Goal: Information Seeking & Learning: Learn about a topic

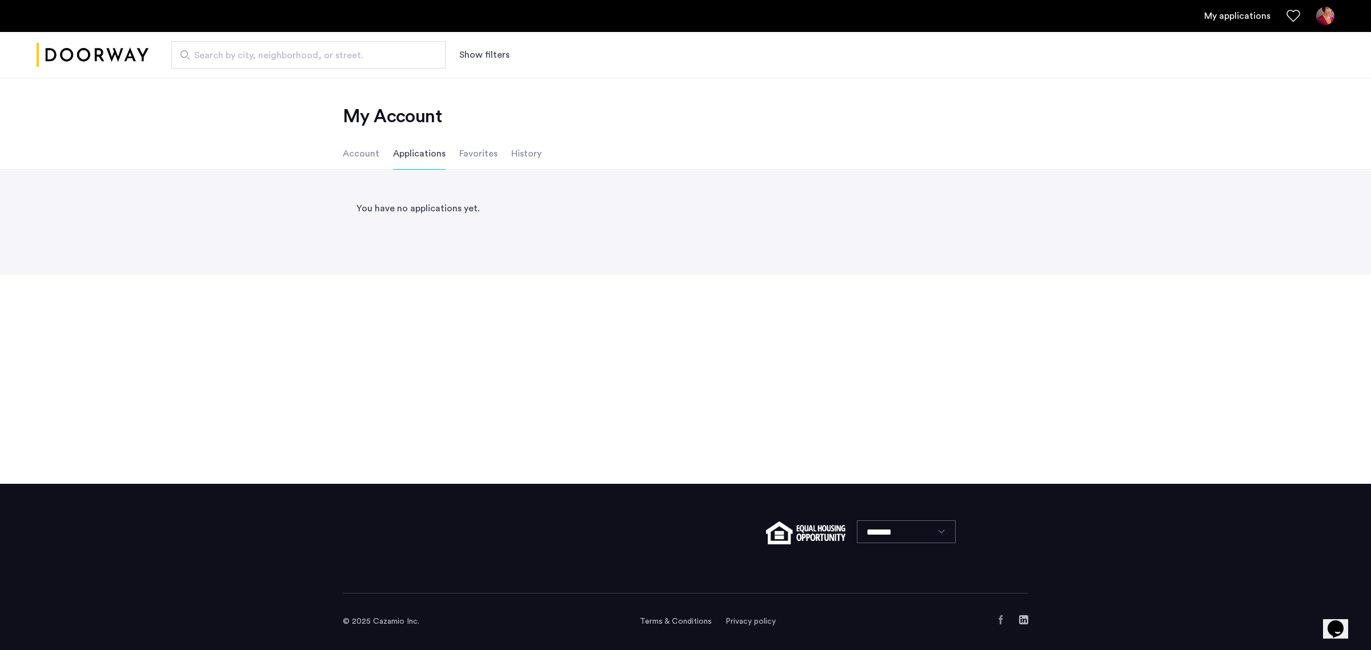
click at [115, 49] on img "Cazamio logo" at bounding box center [93, 55] width 112 height 43
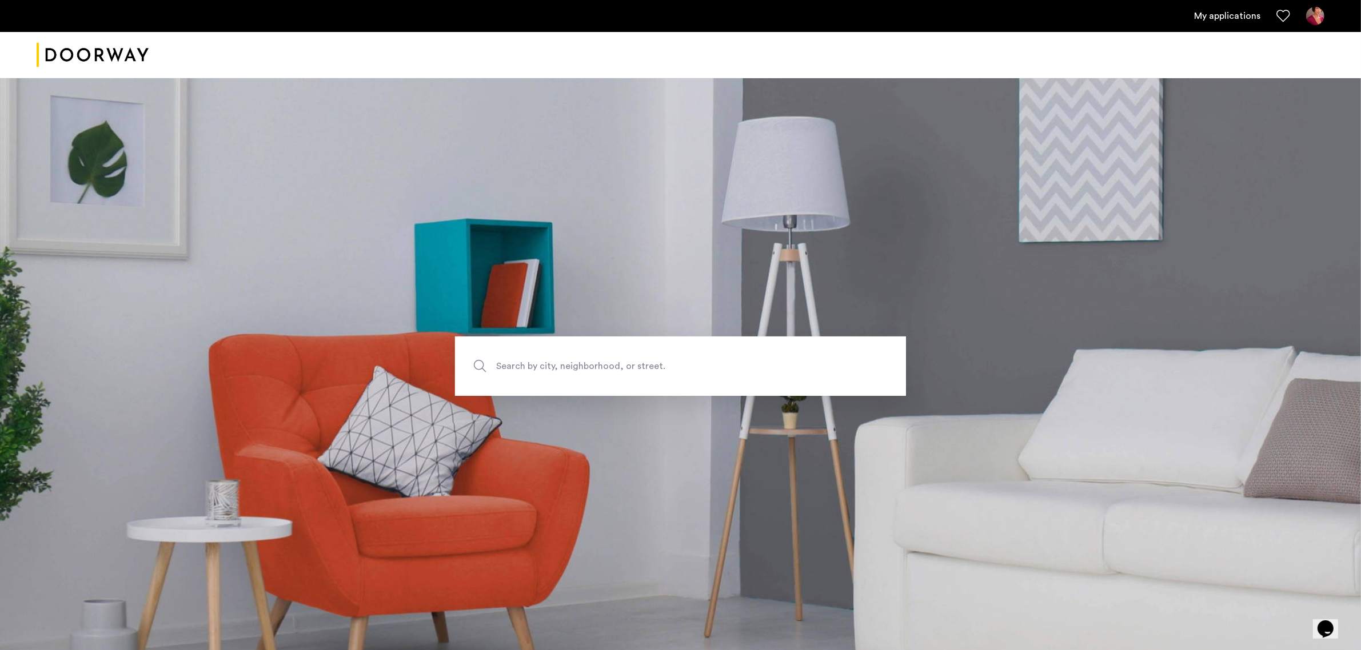
click at [95, 55] on img "Cazamio logo" at bounding box center [93, 55] width 112 height 43
click at [574, 360] on span "Search by city, neighborhood, or street." at bounding box center [653, 366] width 315 height 15
click at [574, 360] on input "Search by city, neighborhood, or street." at bounding box center [680, 366] width 451 height 59
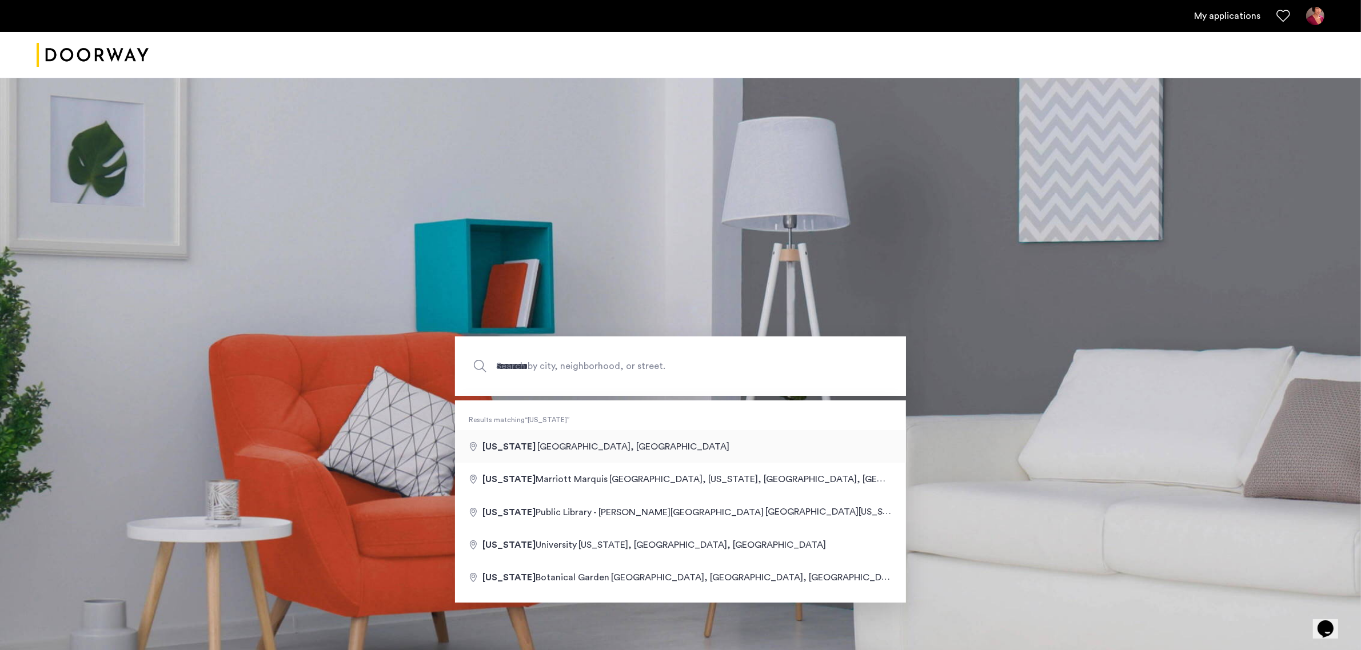
type input "**********"
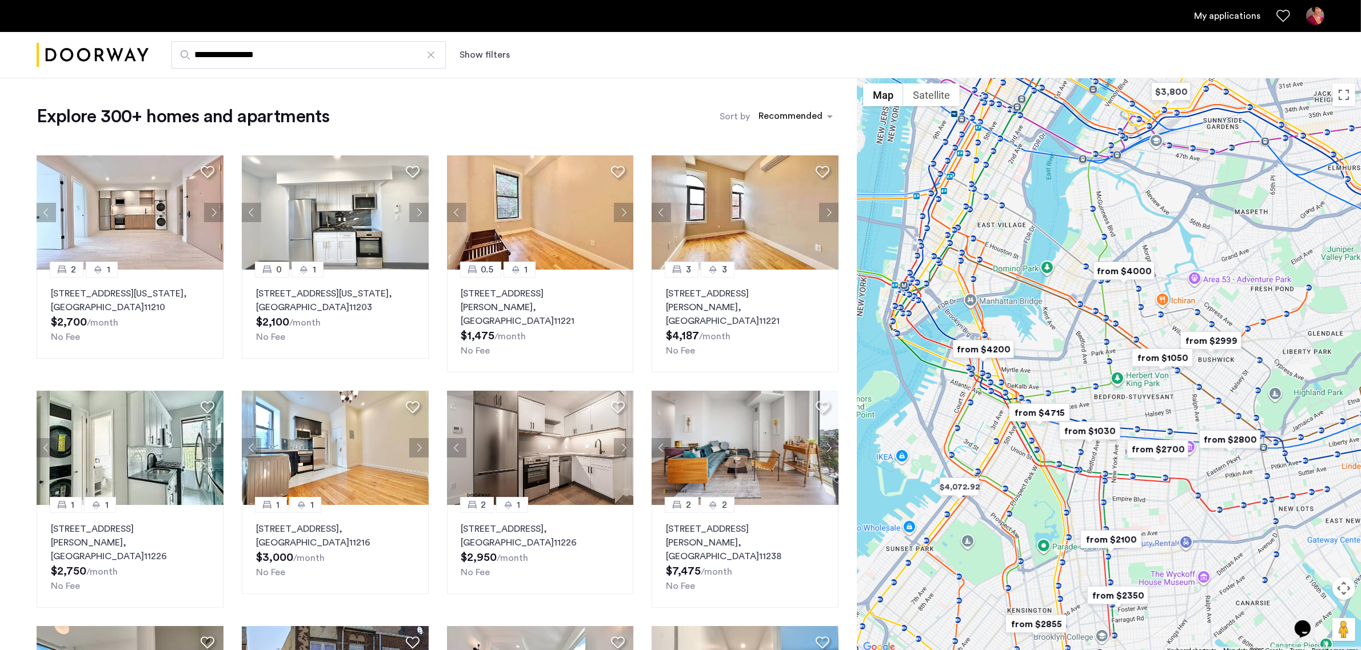
drag, startPoint x: 1167, startPoint y: 407, endPoint x: 1113, endPoint y: 378, distance: 61.9
click at [1113, 378] on div at bounding box center [1108, 366] width 503 height 577
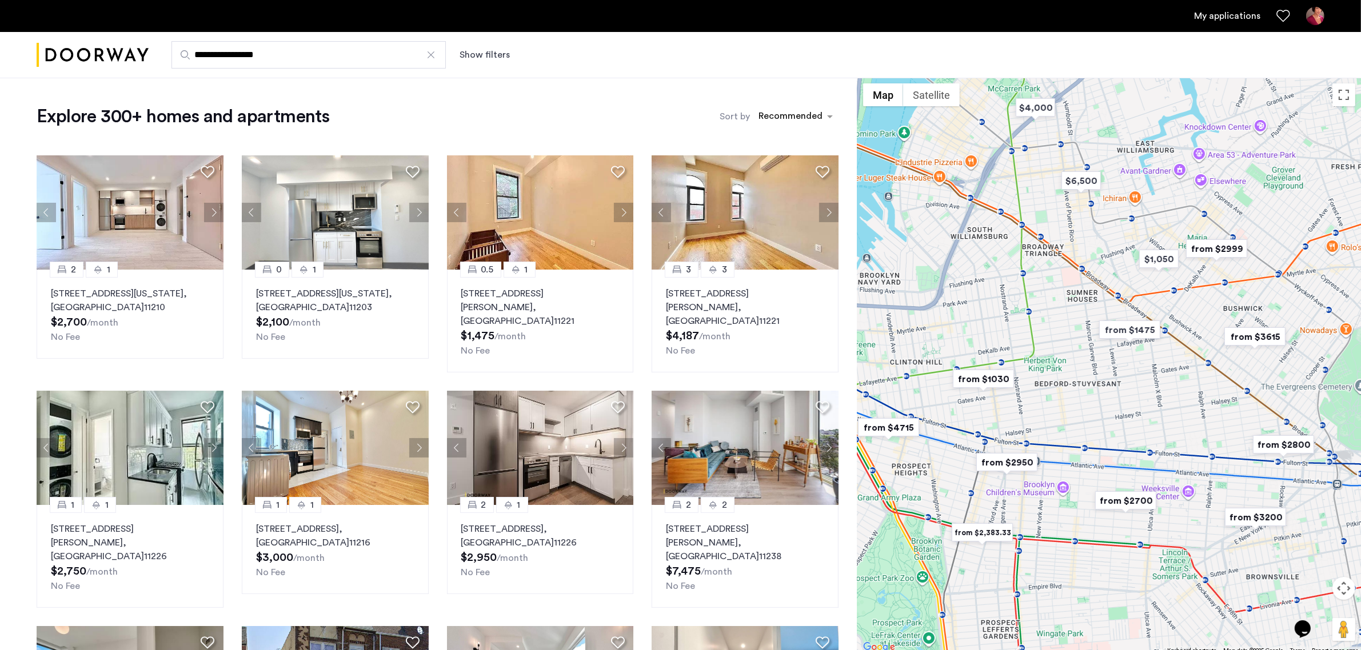
click at [480, 51] on button "Show filters" at bounding box center [484, 55] width 50 height 14
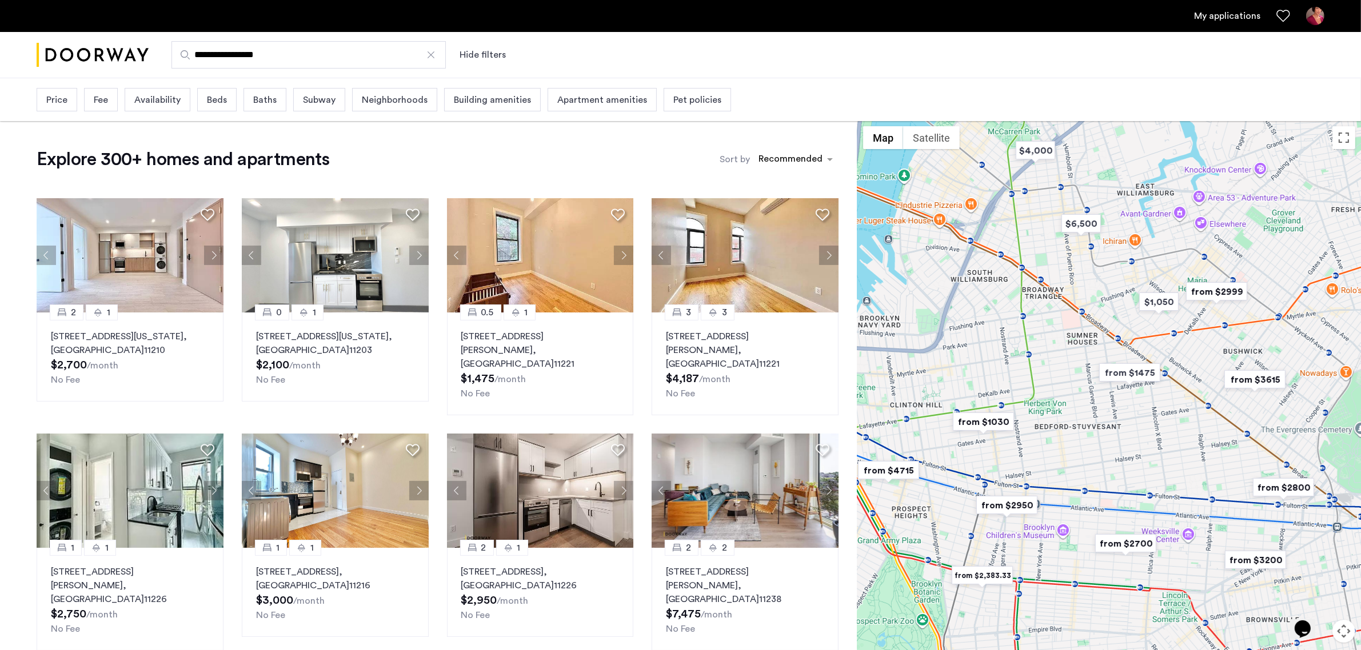
click at [47, 107] on div "Price" at bounding box center [57, 99] width 41 height 23
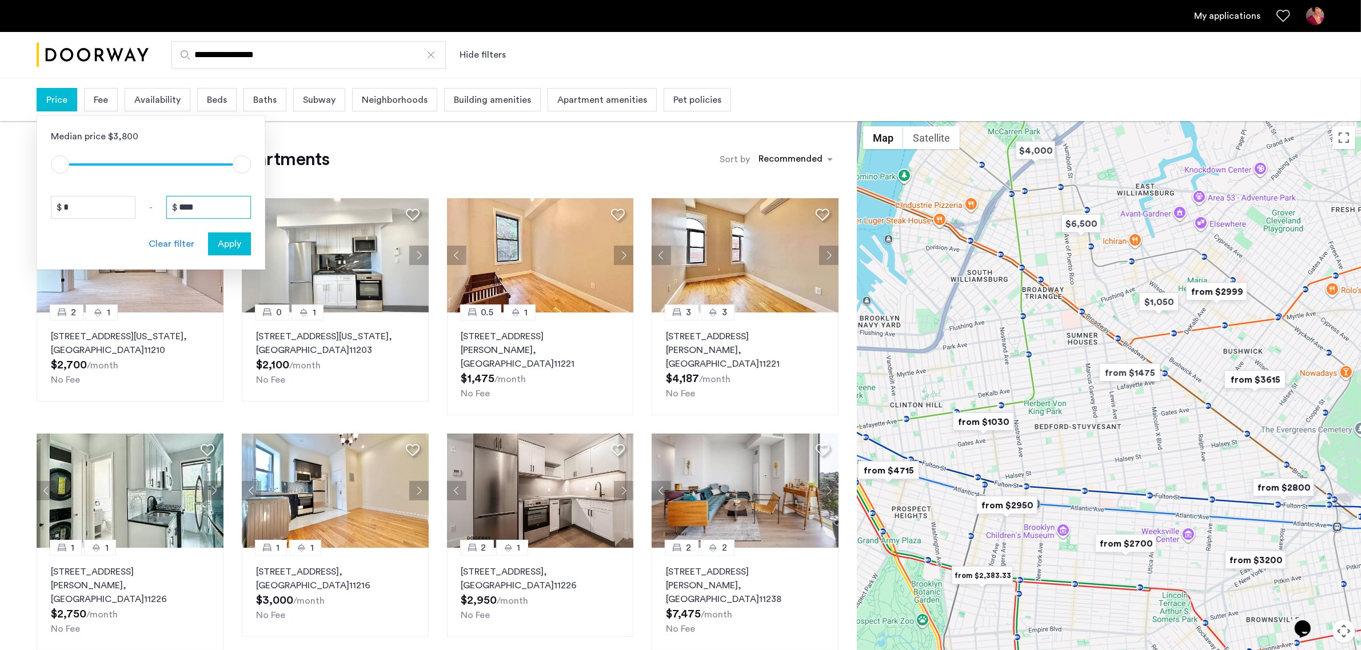
drag, startPoint x: 198, startPoint y: 209, endPoint x: 141, endPoint y: 193, distance: 59.3
click at [140, 193] on div "Median price $3,800 $1 $8000 $1 $8000 * - **** Clear filter Apply" at bounding box center [151, 192] width 229 height 154
type input "****"
click at [222, 242] on span "Apply" at bounding box center [229, 244] width 23 height 14
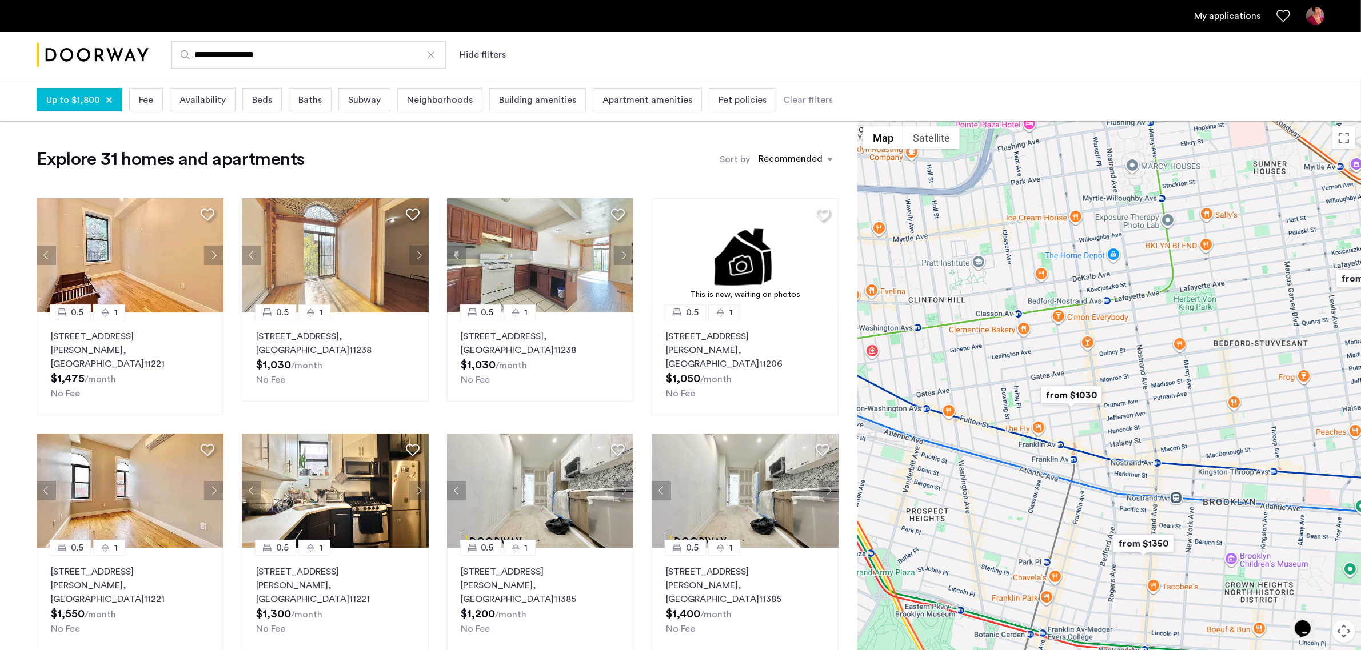
drag, startPoint x: 1270, startPoint y: 329, endPoint x: 995, endPoint y: 282, distance: 278.9
click at [995, 282] on div at bounding box center [1108, 409] width 503 height 577
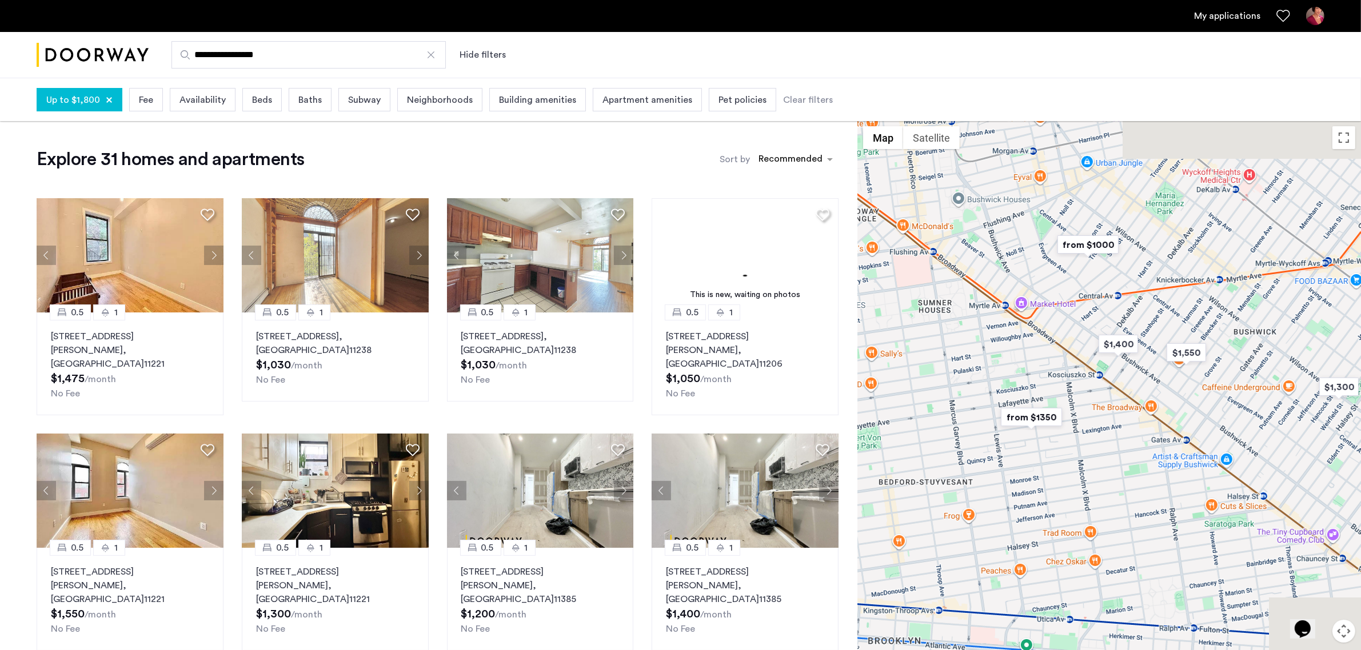
drag, startPoint x: 1204, startPoint y: 294, endPoint x: 915, endPoint y: 457, distance: 331.8
click at [915, 457] on div at bounding box center [1108, 409] width 503 height 577
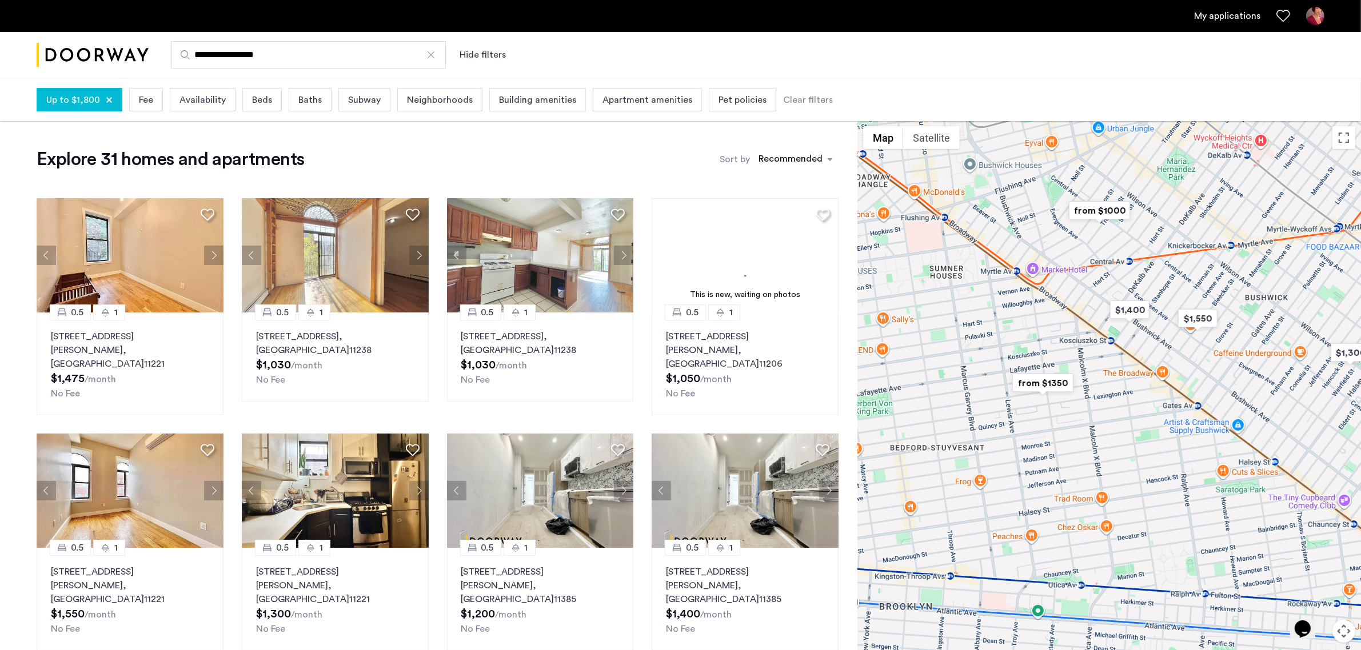
drag, startPoint x: 946, startPoint y: 467, endPoint x: 1145, endPoint y: 381, distance: 216.2
click at [1145, 381] on div at bounding box center [1108, 409] width 503 height 577
click at [1189, 319] on img "$1,550" at bounding box center [1197, 319] width 49 height 26
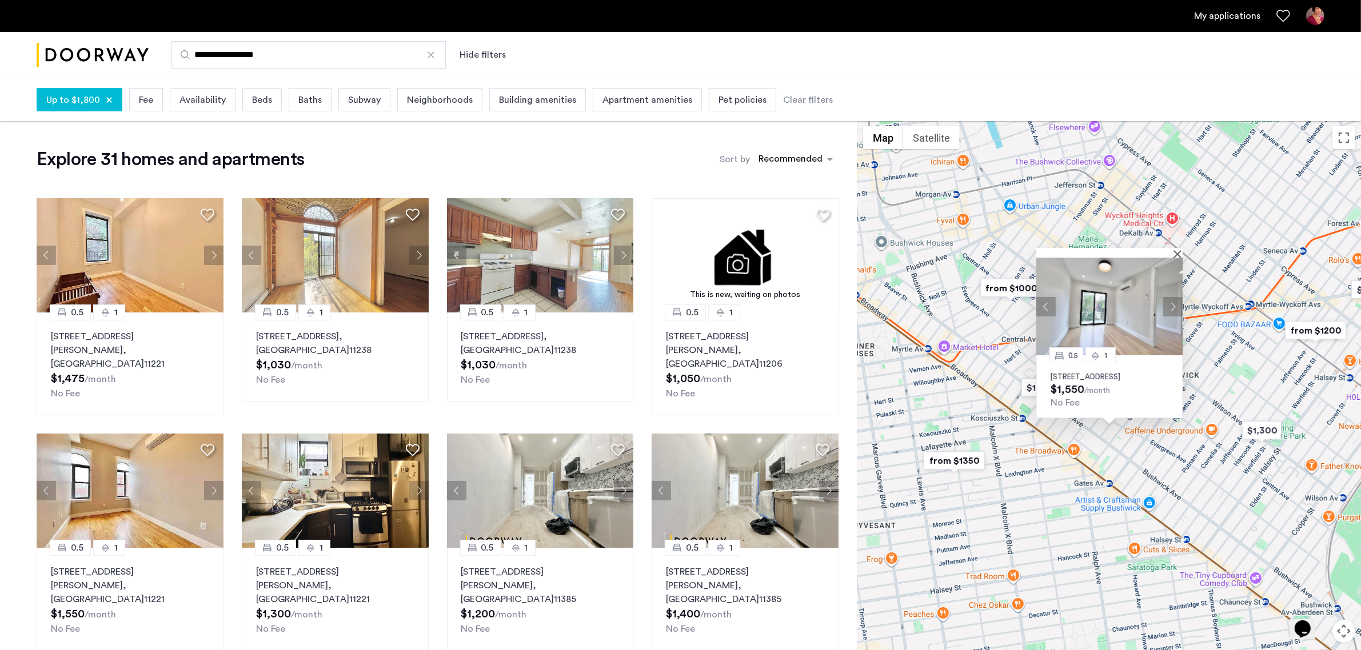
click at [1175, 298] on button "Next apartment" at bounding box center [1172, 306] width 19 height 19
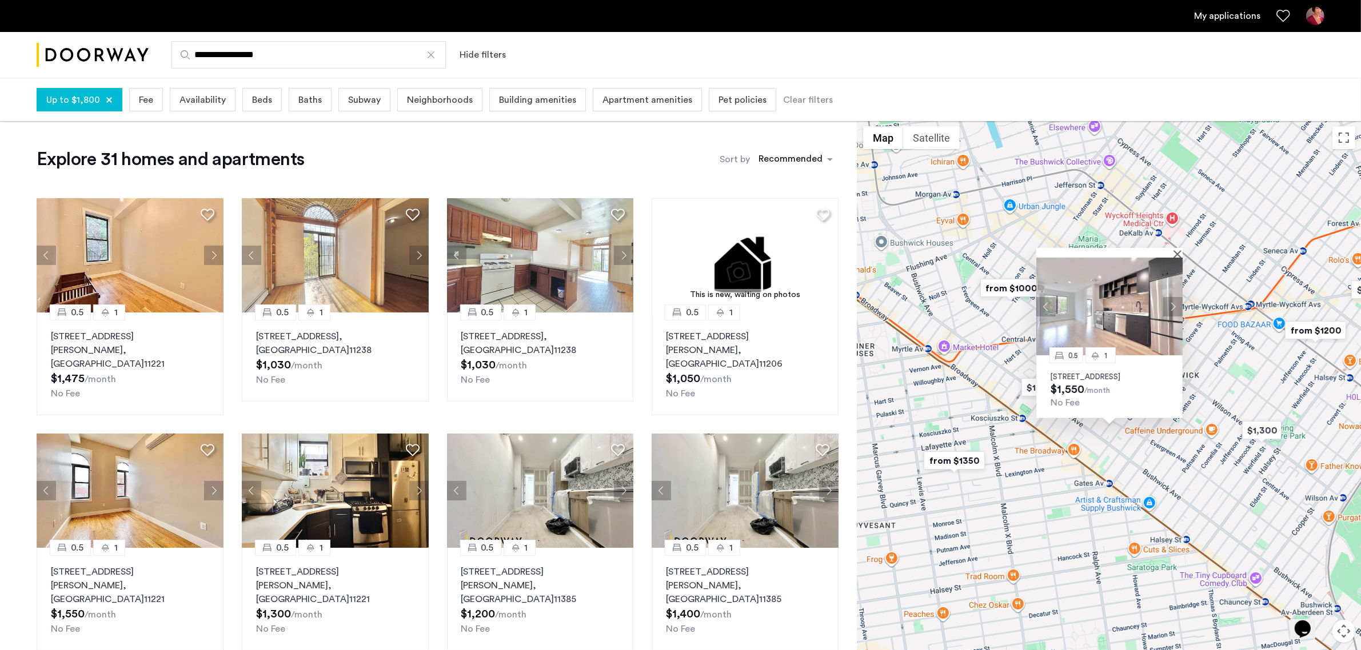
click at [1077, 312] on img at bounding box center [1109, 307] width 146 height 98
click at [1250, 346] on div "0.5 1 48 Bleecker Street, Unit 3BTL, Brooklyn, NY 11221 $1,550 /month No Fee" at bounding box center [1108, 409] width 503 height 577
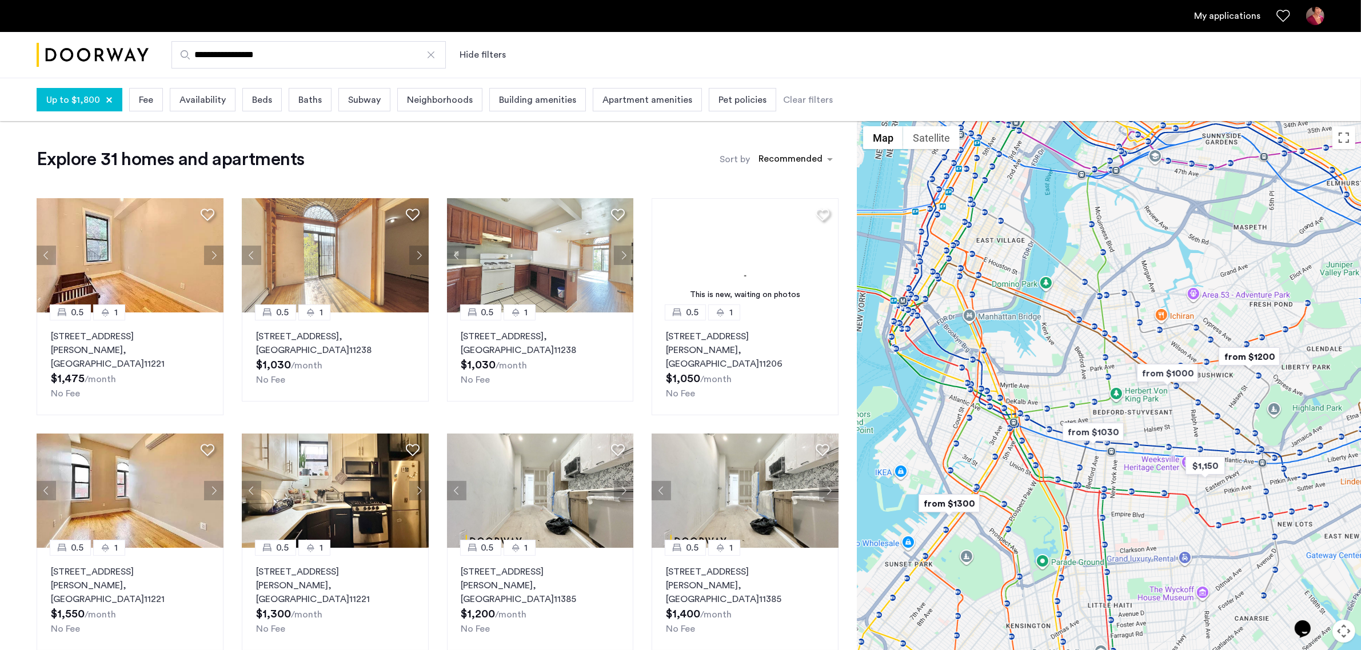
click at [254, 98] on span "Beds" at bounding box center [262, 100] width 20 height 14
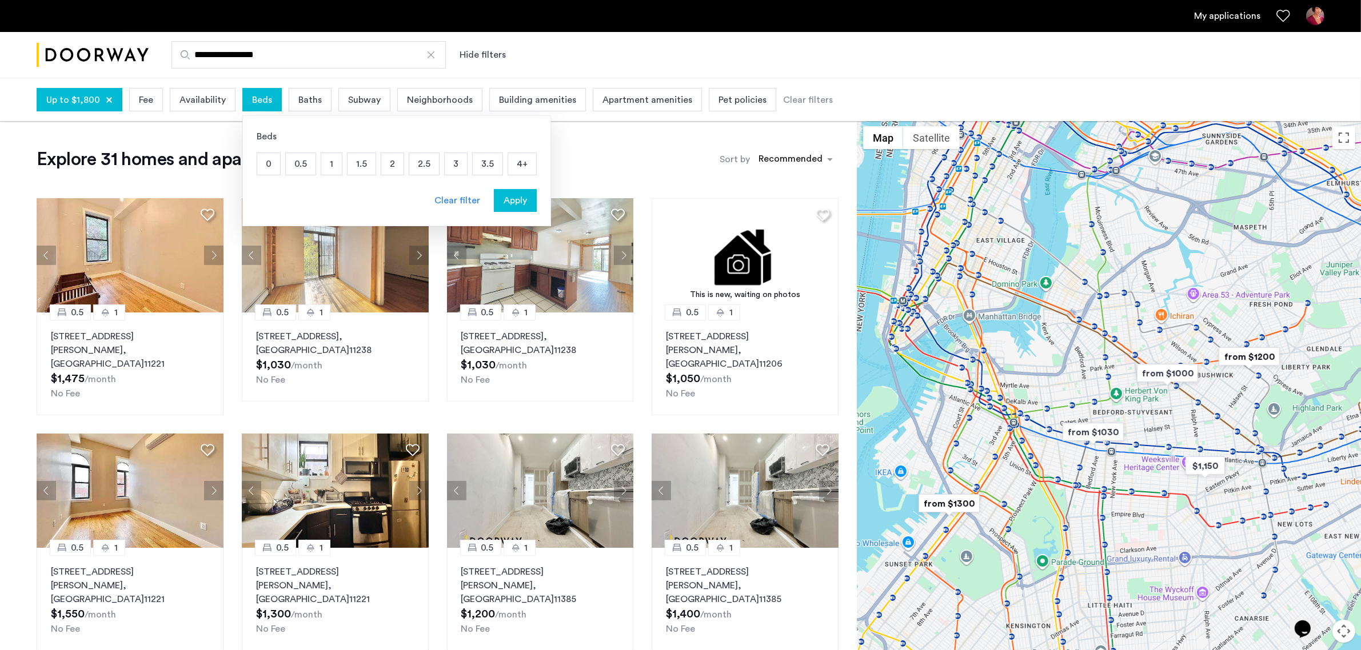
click at [324, 163] on p "1" at bounding box center [331, 164] width 21 height 22
click at [286, 156] on p "0.5" at bounding box center [301, 164] width 30 height 22
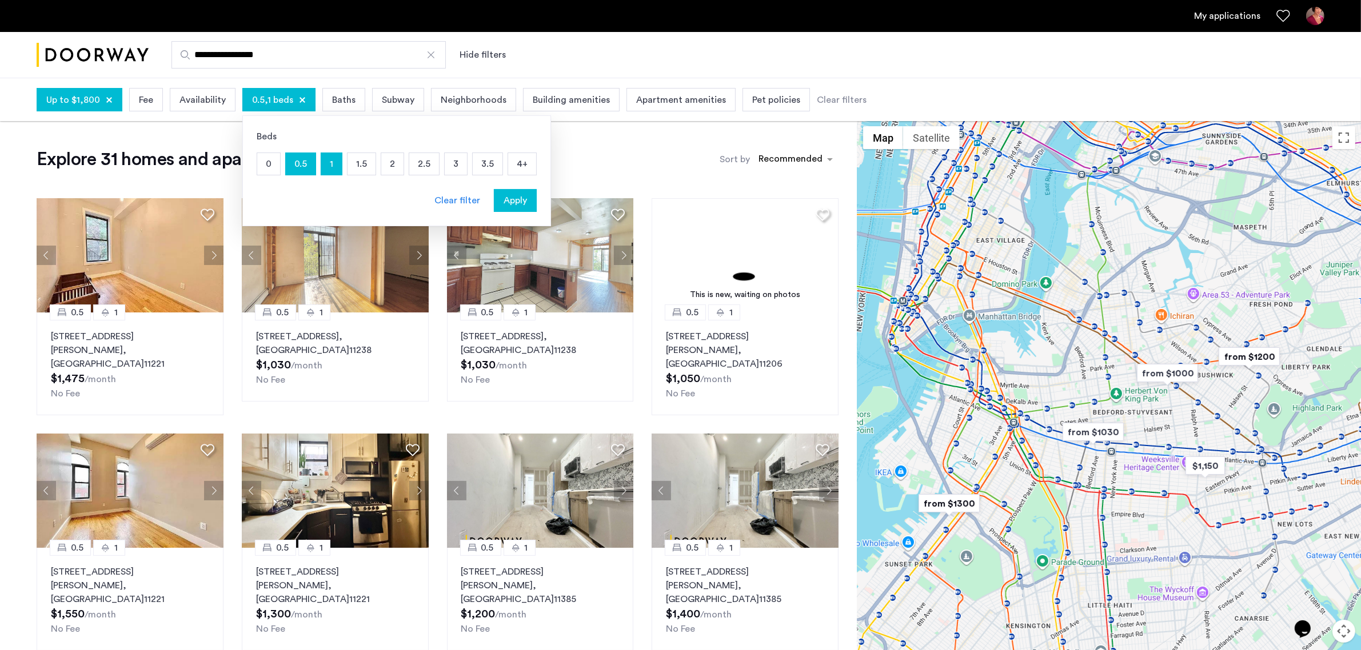
click at [263, 163] on p "0" at bounding box center [268, 164] width 23 height 22
click at [526, 206] on span "Apply" at bounding box center [514, 201] width 23 height 14
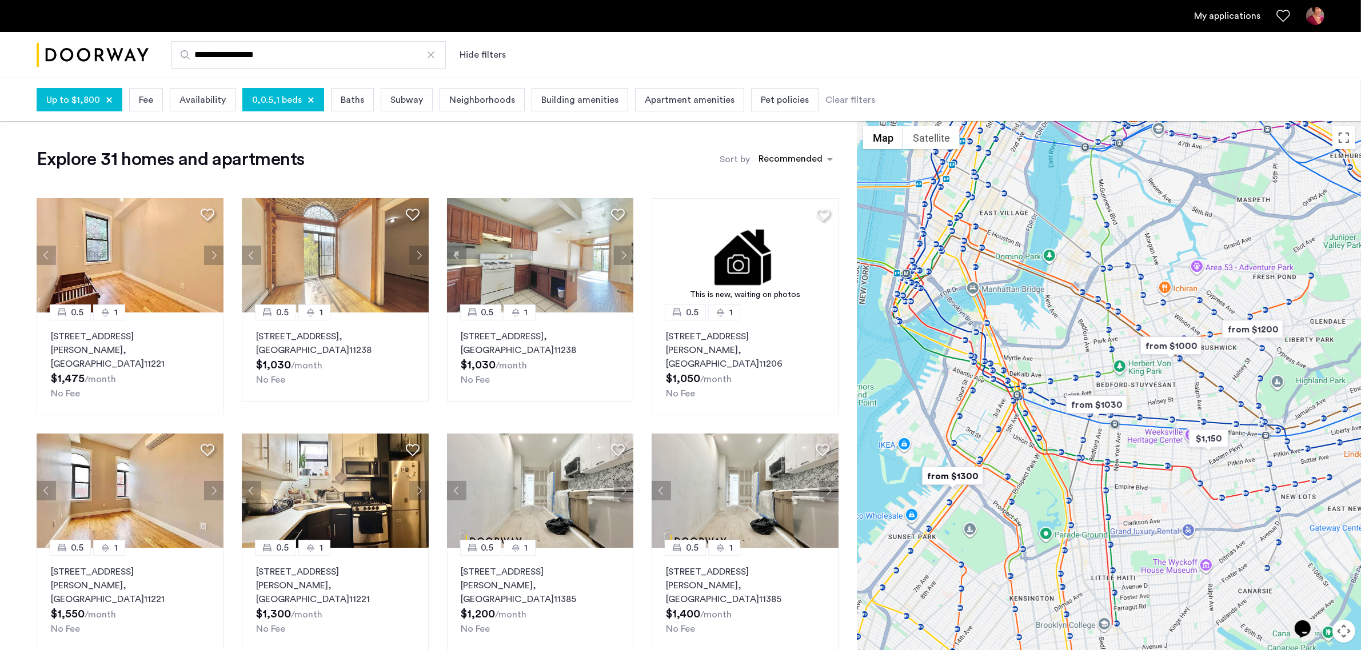
click at [61, 102] on span "Up to $1,800" at bounding box center [73, 100] width 54 height 14
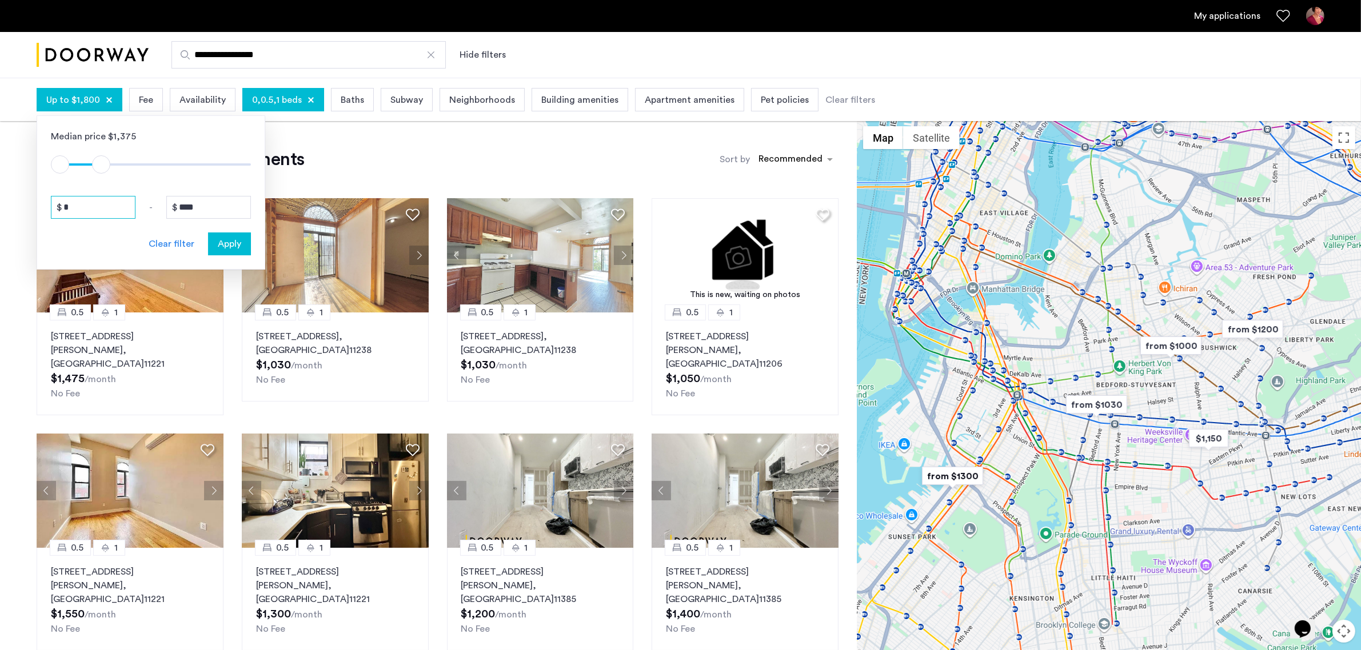
click at [83, 207] on input "*" at bounding box center [93, 207] width 85 height 23
type input "****"
drag, startPoint x: 237, startPoint y: 256, endPoint x: 239, endPoint y: 249, distance: 7.1
click at [239, 252] on div "Median price $1,375 $1 $8000 $1501 $1801 **** - **** Clear filter Apply" at bounding box center [151, 192] width 229 height 154
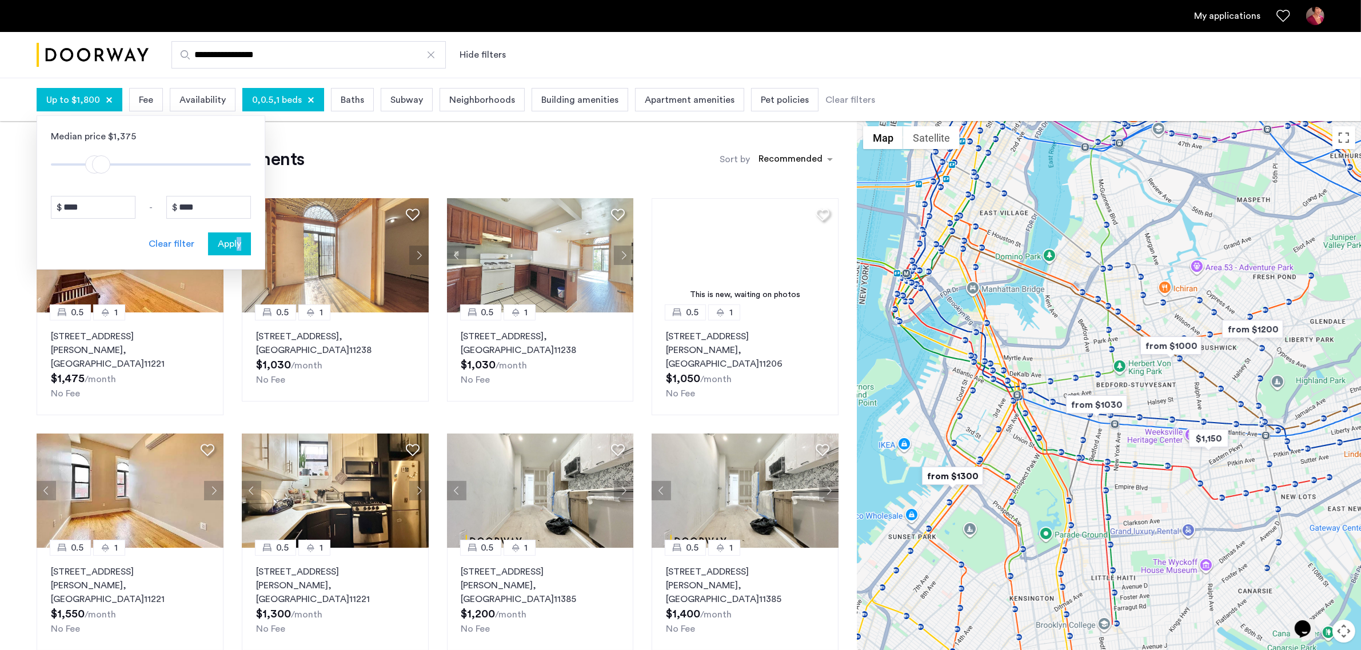
click at [239, 249] on span "Apply" at bounding box center [229, 244] width 23 height 14
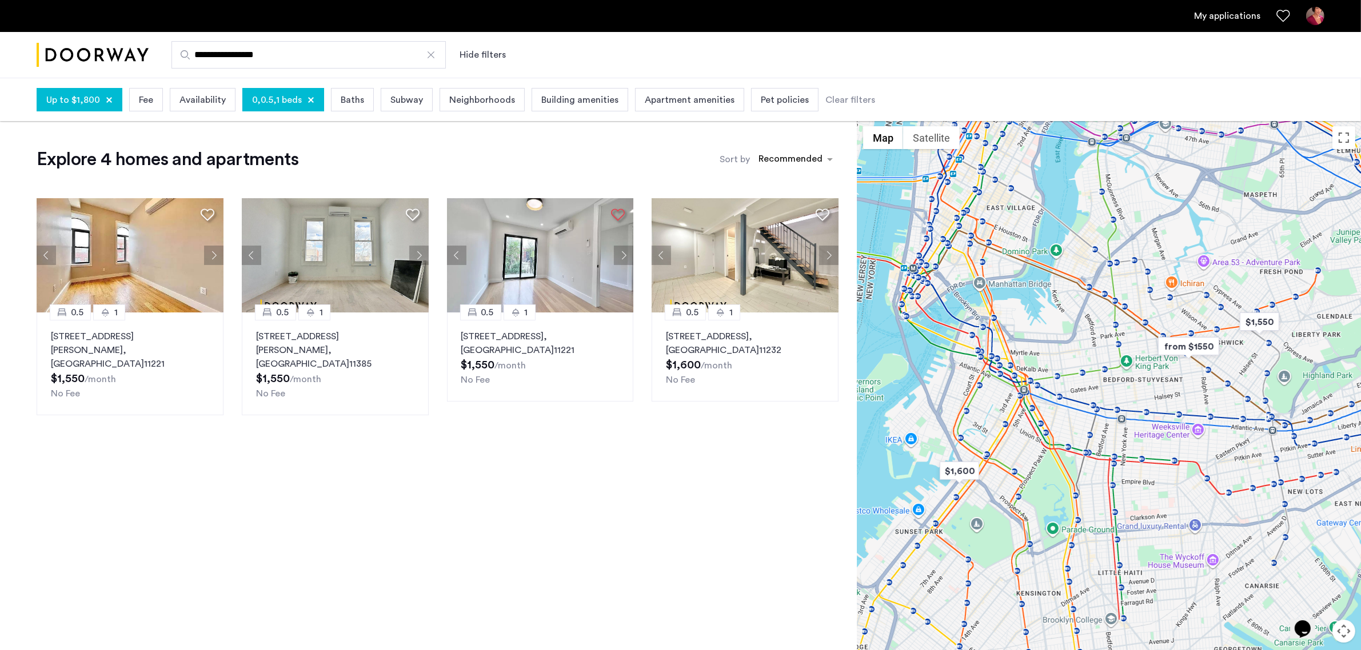
click at [510, 456] on div "Explore 4 homes and apartments Sort by Recommended 0.5 1 856 Greene Avenue, Uni…" at bounding box center [428, 409] width 857 height 577
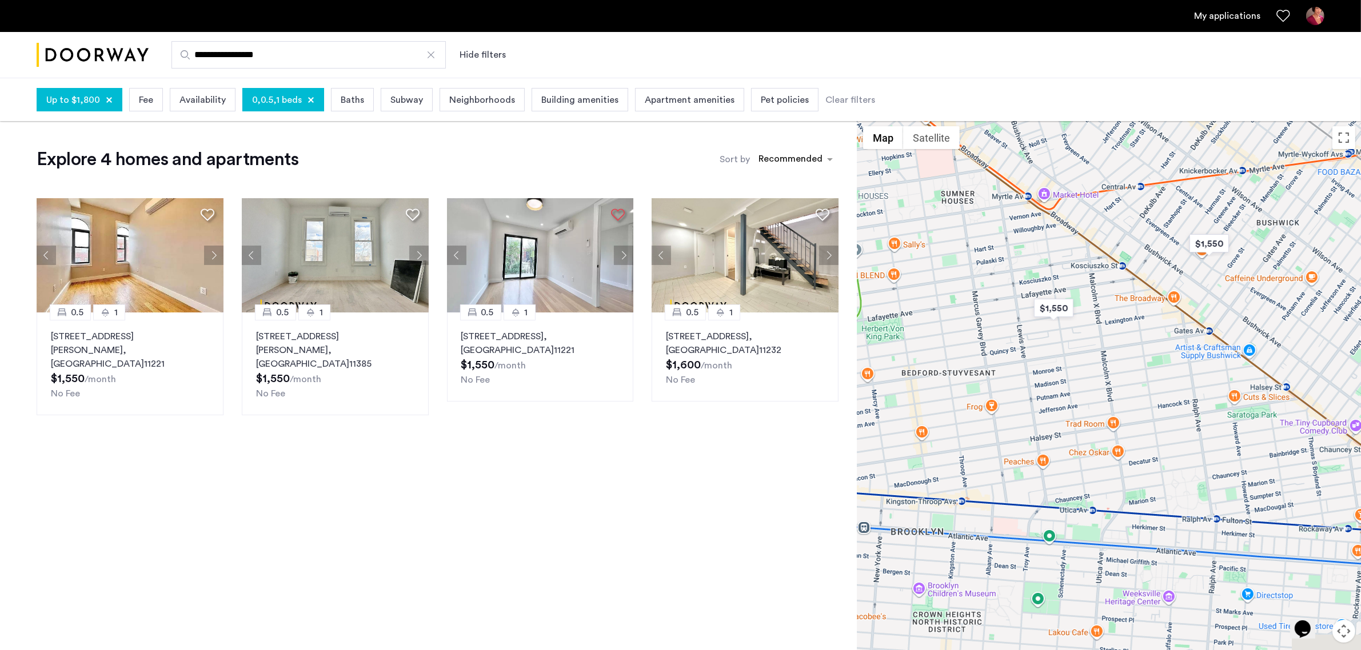
drag, startPoint x: 1249, startPoint y: 349, endPoint x: 1078, endPoint y: 345, distance: 170.9
click at [1078, 345] on div at bounding box center [1108, 409] width 503 height 577
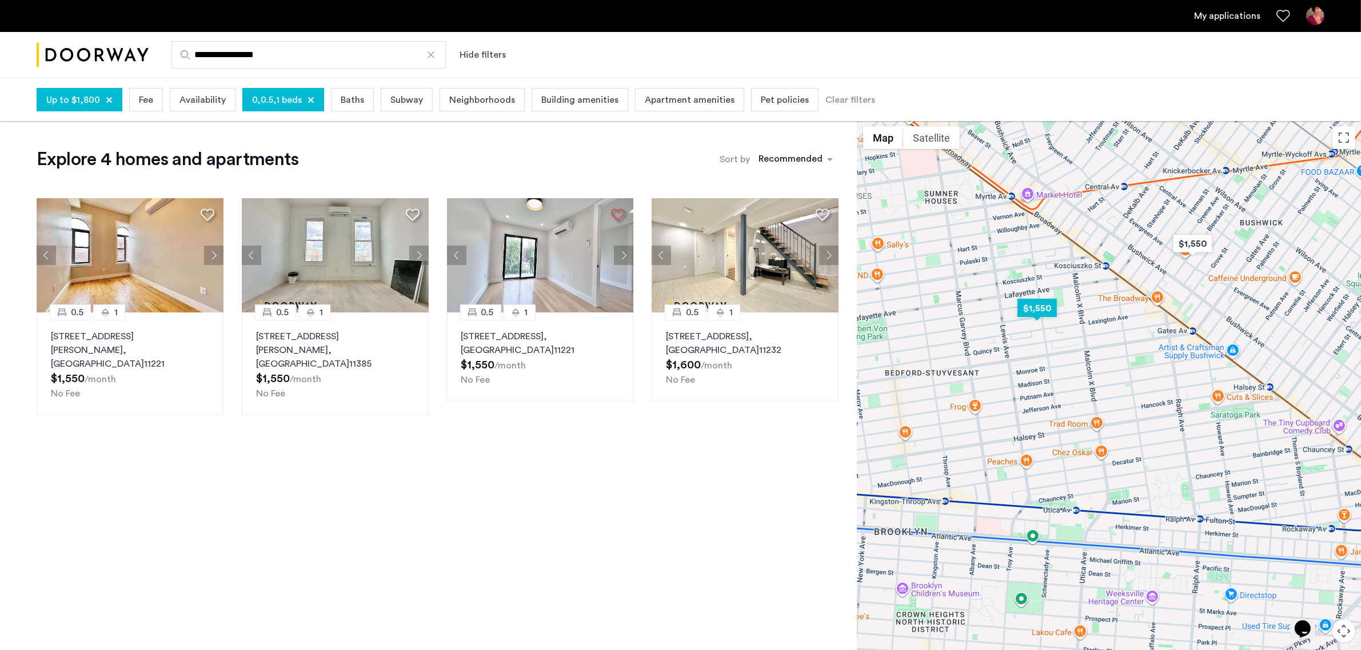
click at [1041, 306] on img "$1,550" at bounding box center [1037, 308] width 49 height 26
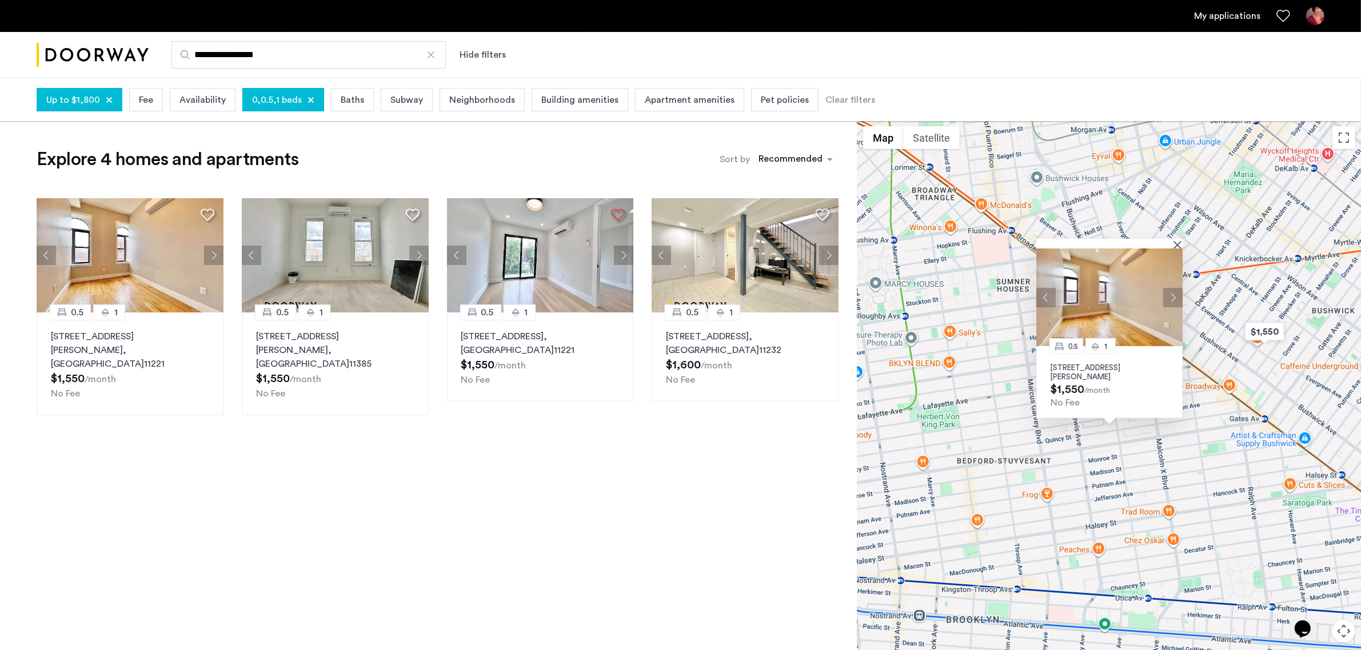
click at [1170, 293] on button "Next apartment" at bounding box center [1172, 297] width 19 height 19
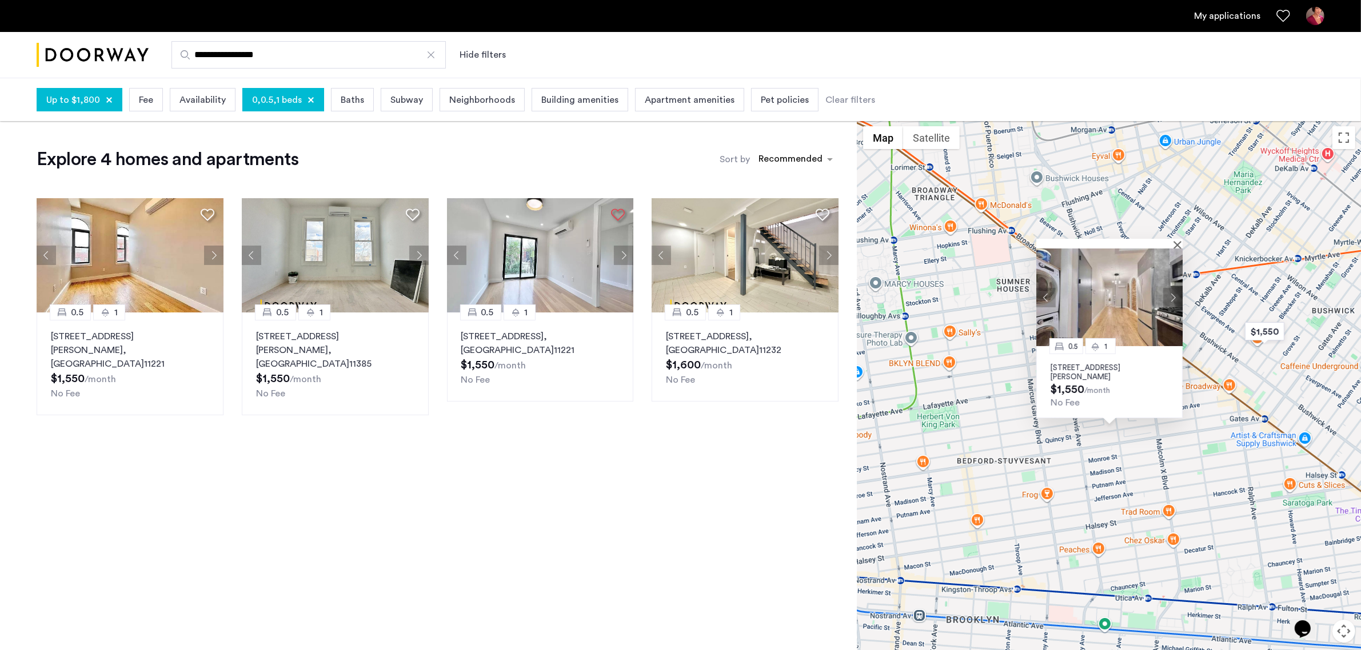
click at [1118, 298] on img at bounding box center [1109, 298] width 146 height 98
click at [1262, 337] on img "$1,550" at bounding box center [1264, 332] width 49 height 26
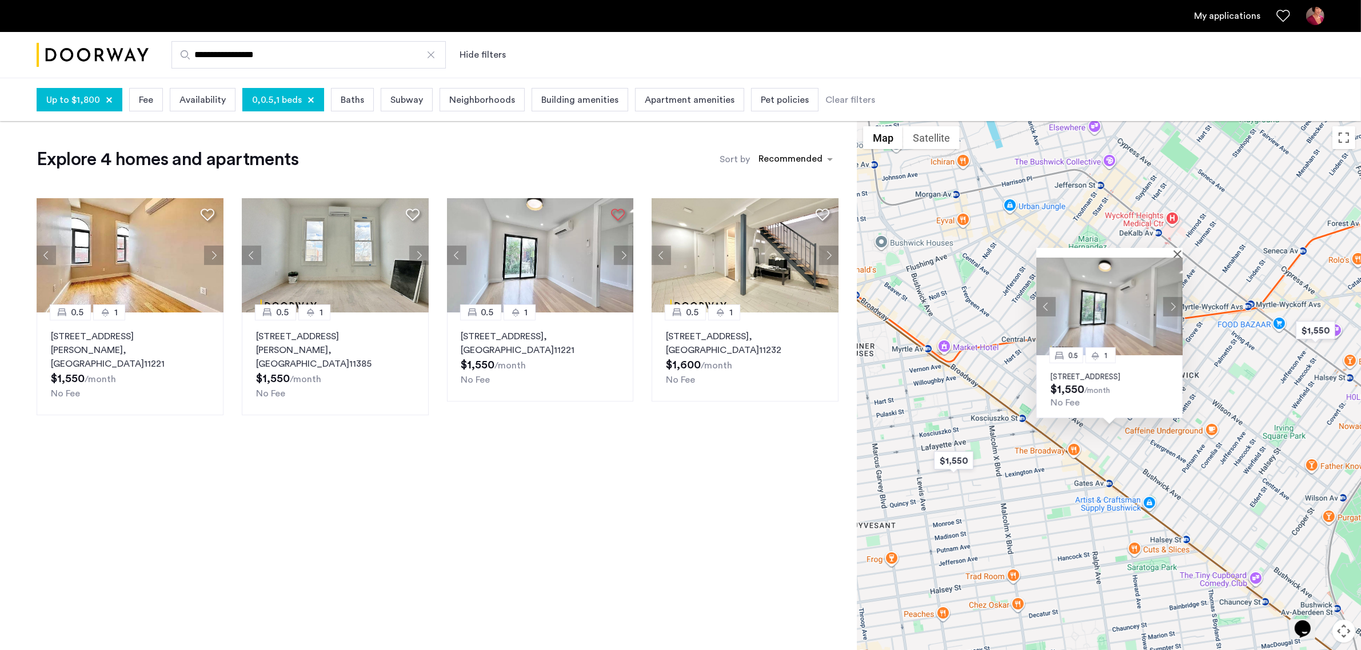
click at [949, 350] on div "0.5 1 48 Bleecker Street, Unit 3BTL, Brooklyn, NY 11221 $1,550 /month No Fee" at bounding box center [1108, 409] width 503 height 577
click at [1178, 250] on button "Close" at bounding box center [1179, 254] width 8 height 8
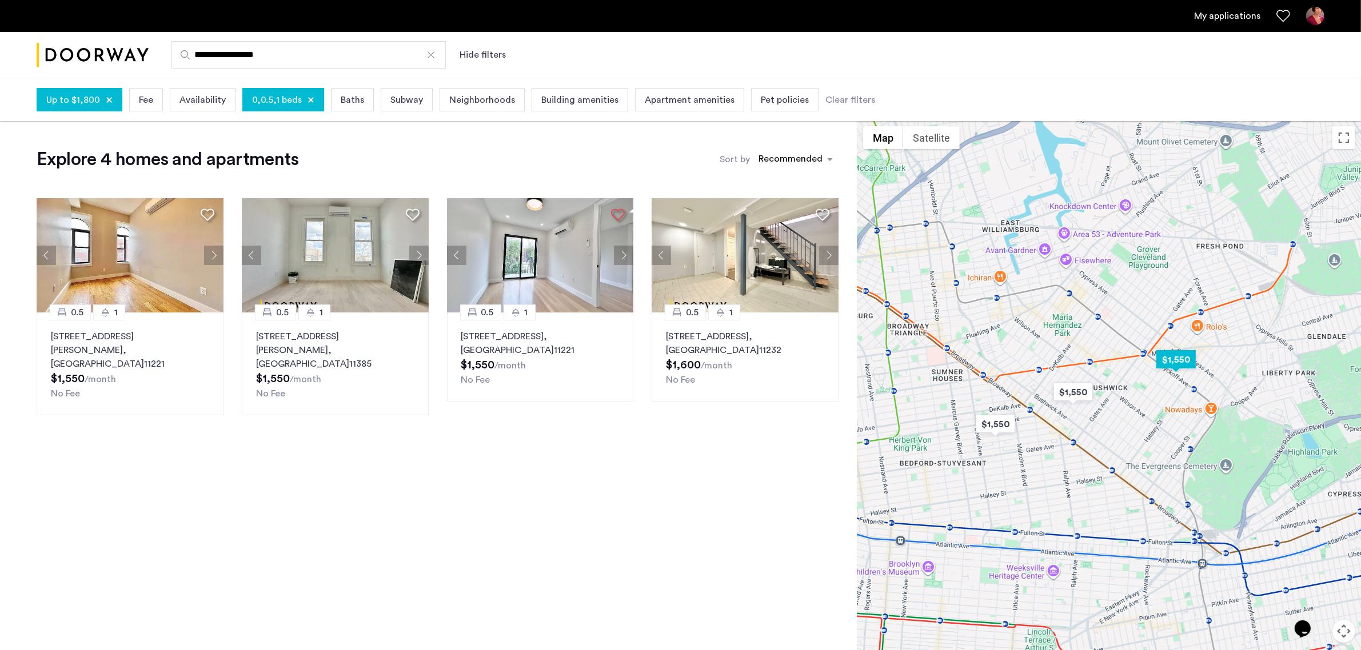
click at [1186, 363] on img "$1,550" at bounding box center [1175, 360] width 49 height 26
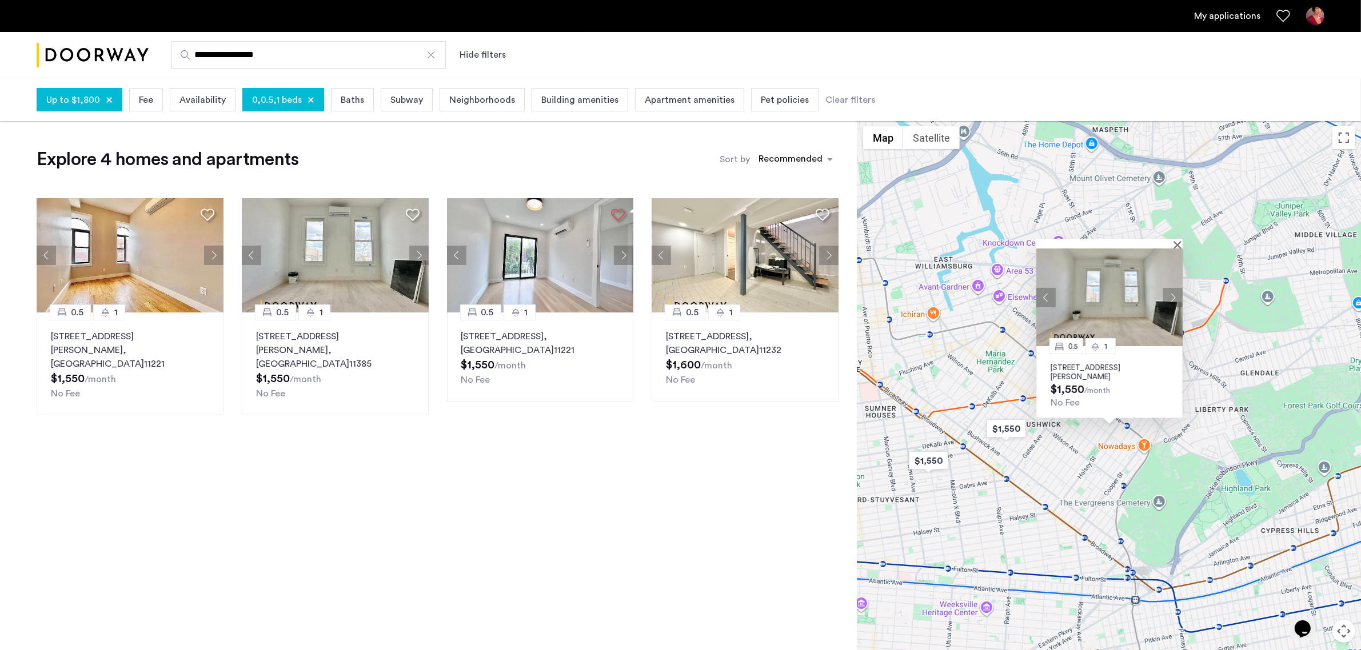
click at [1133, 293] on img at bounding box center [1109, 298] width 146 height 98
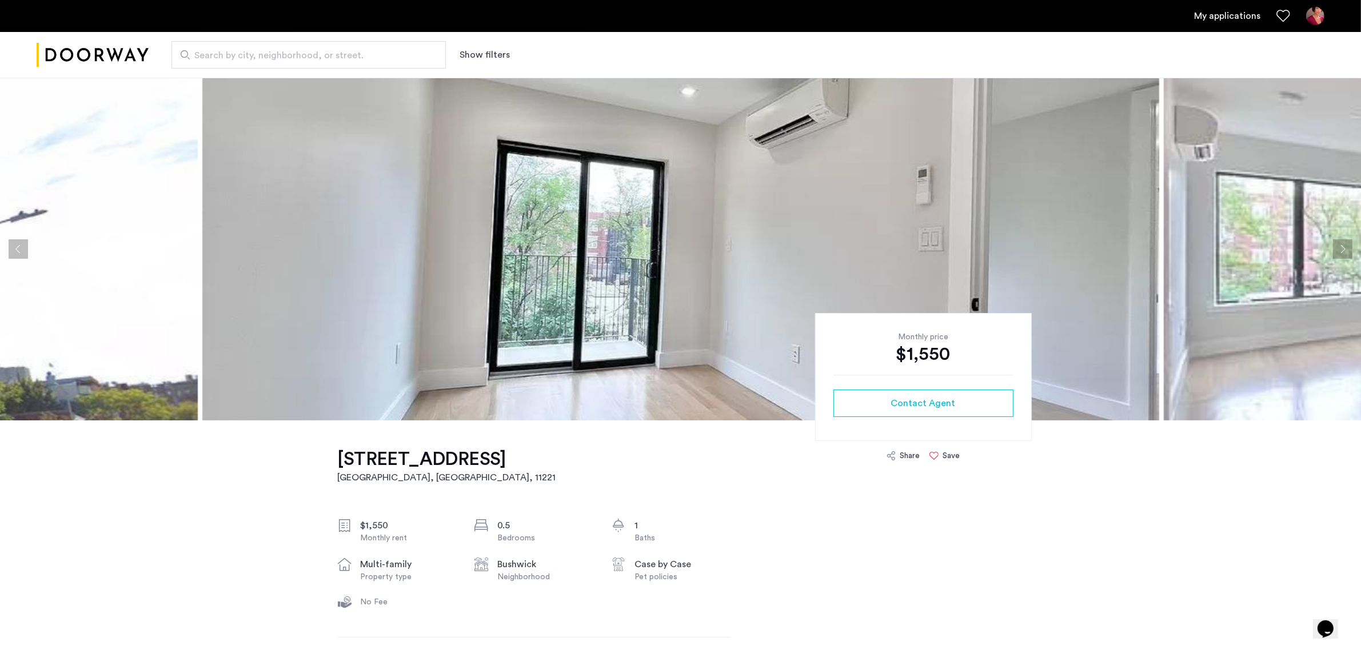
click at [861, 236] on img at bounding box center [680, 249] width 957 height 343
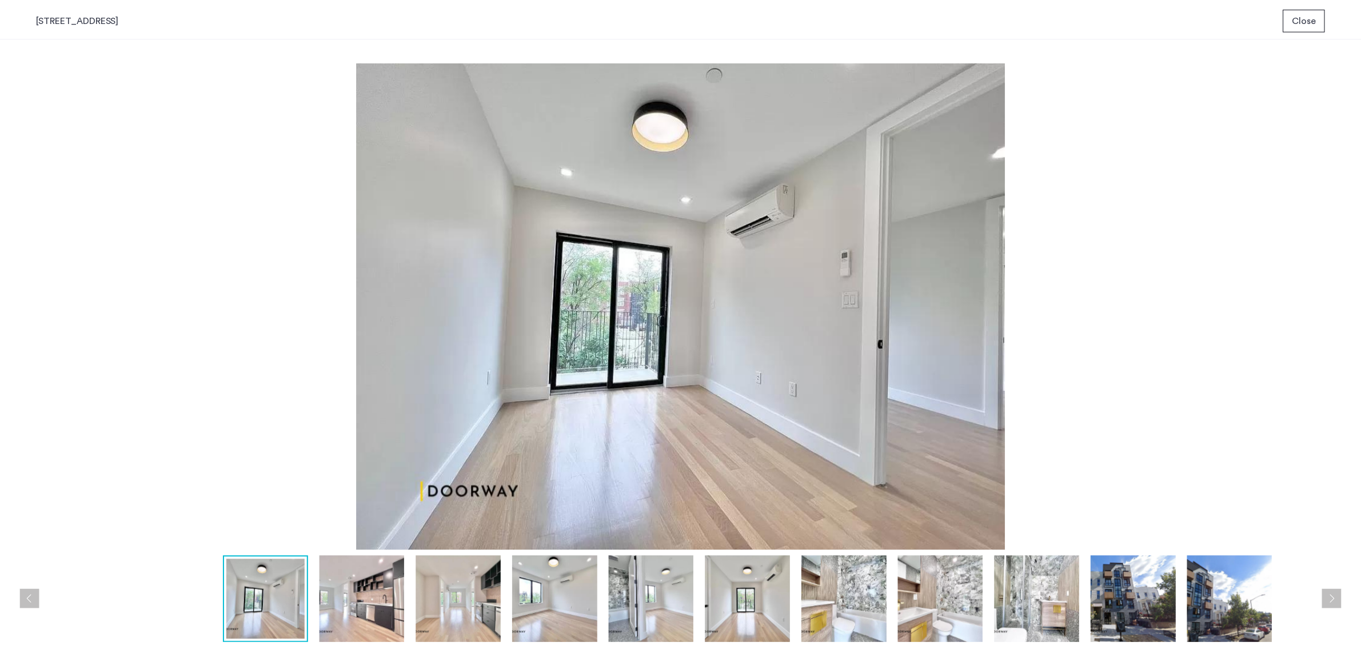
scroll to position [1, 0]
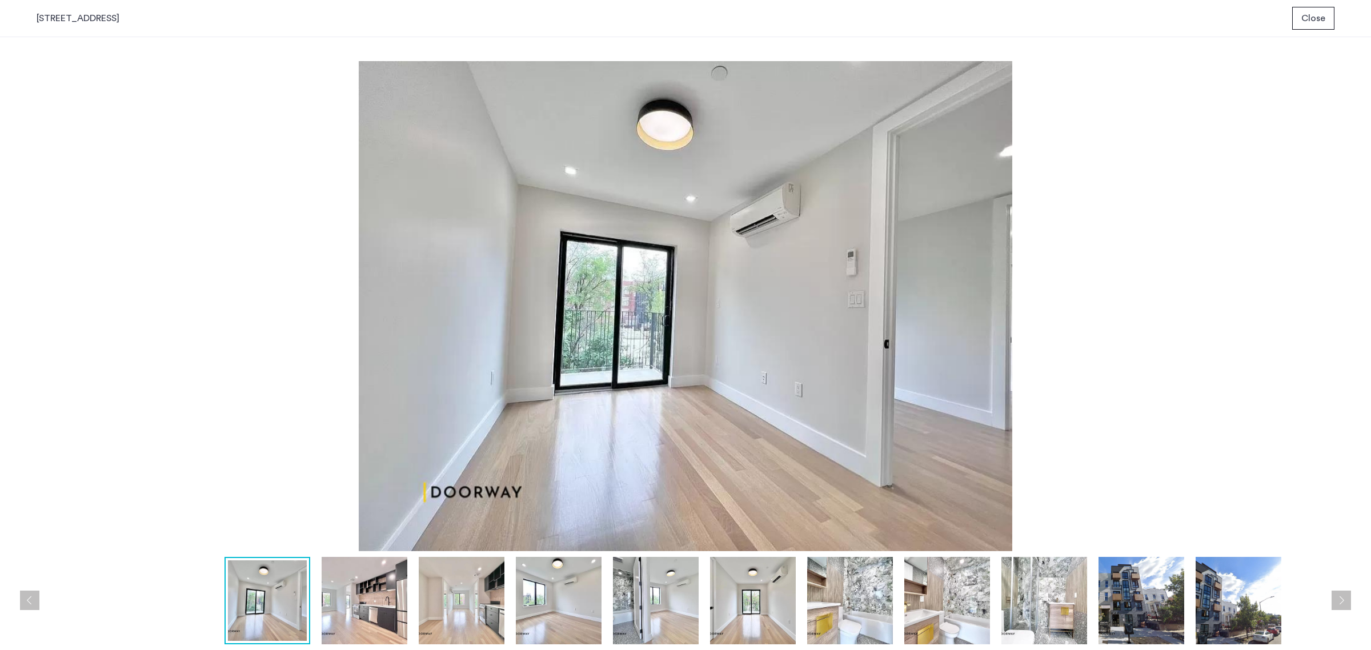
click at [381, 583] on img at bounding box center [365, 600] width 86 height 87
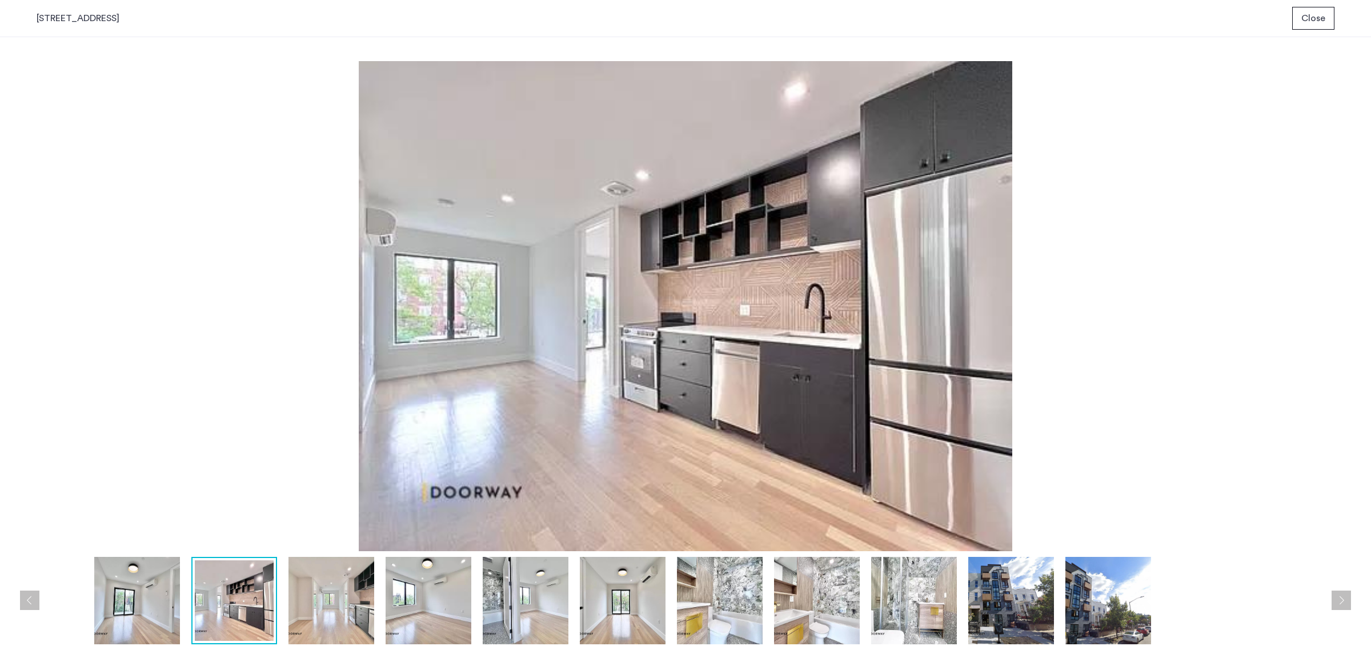
click at [440, 589] on img at bounding box center [429, 600] width 86 height 87
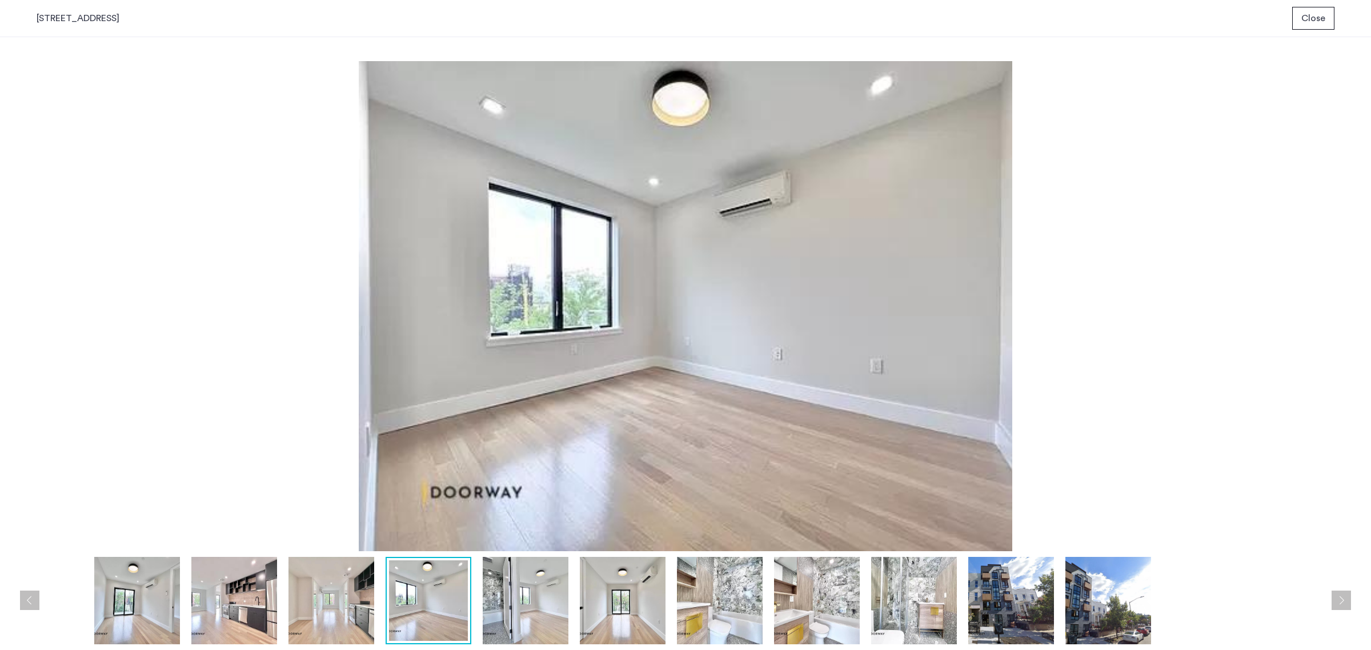
click at [495, 590] on img at bounding box center [526, 600] width 86 height 87
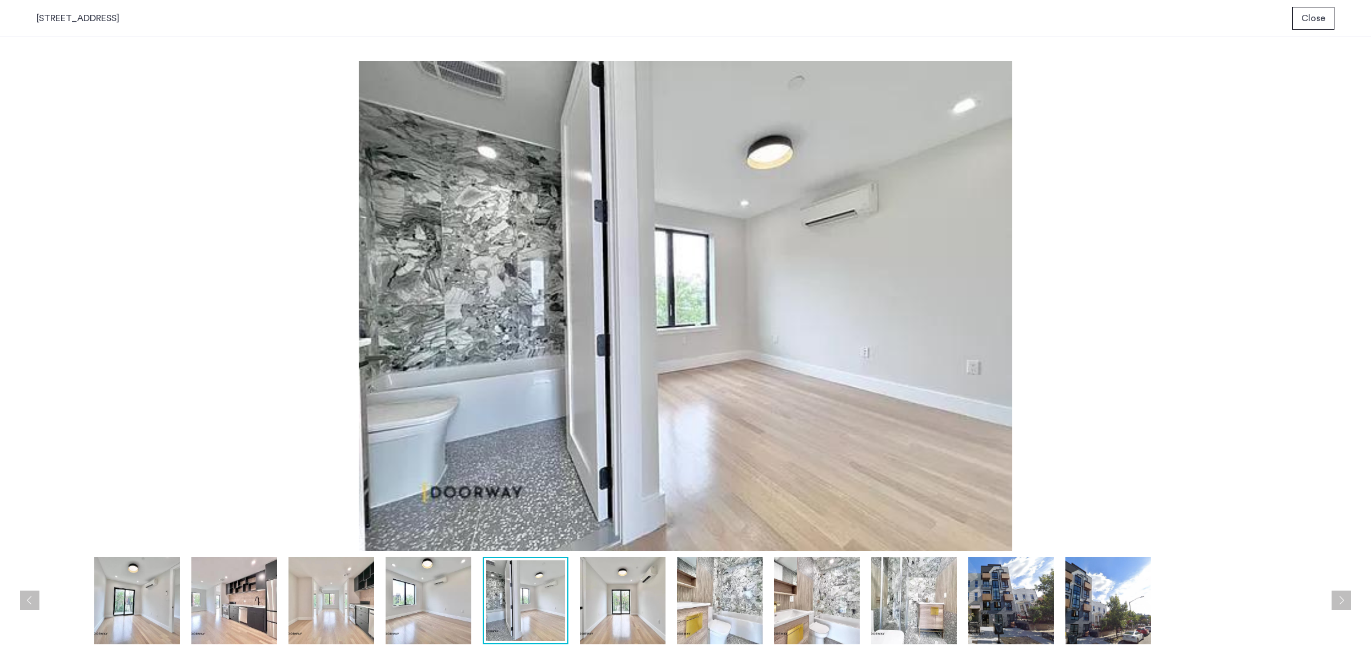
click at [625, 596] on img at bounding box center [623, 600] width 86 height 87
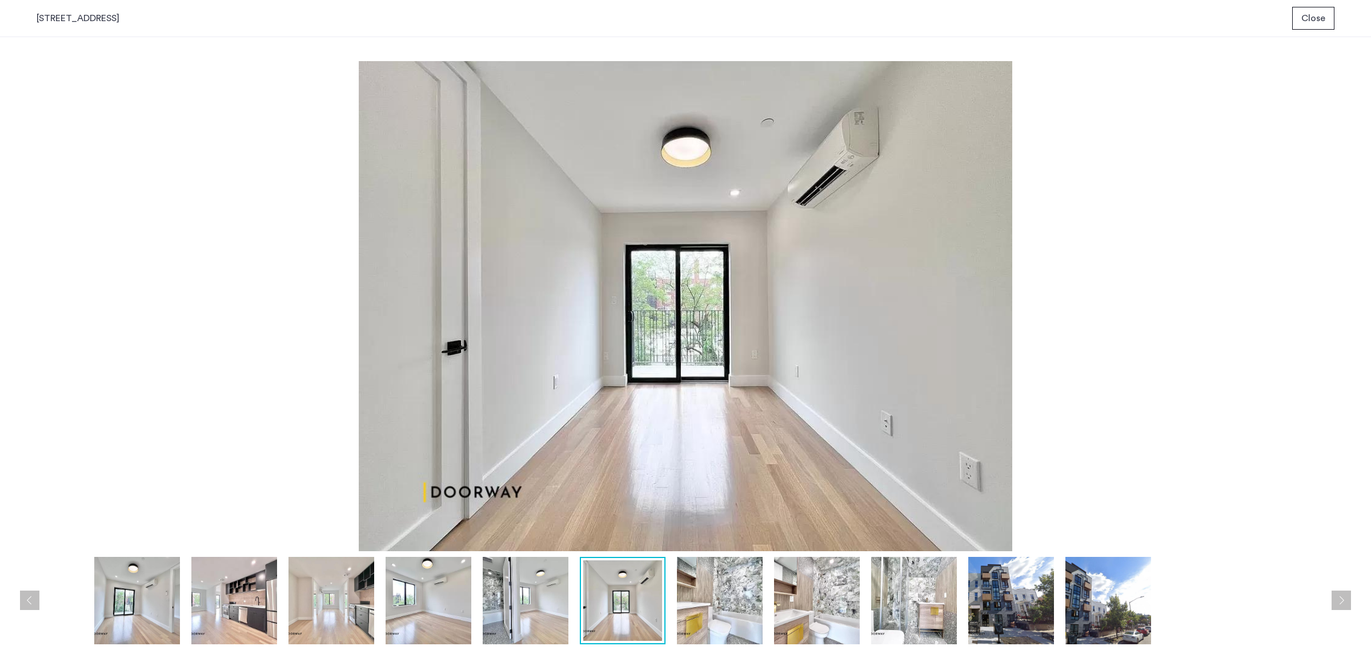
click at [747, 606] on img at bounding box center [720, 600] width 86 height 87
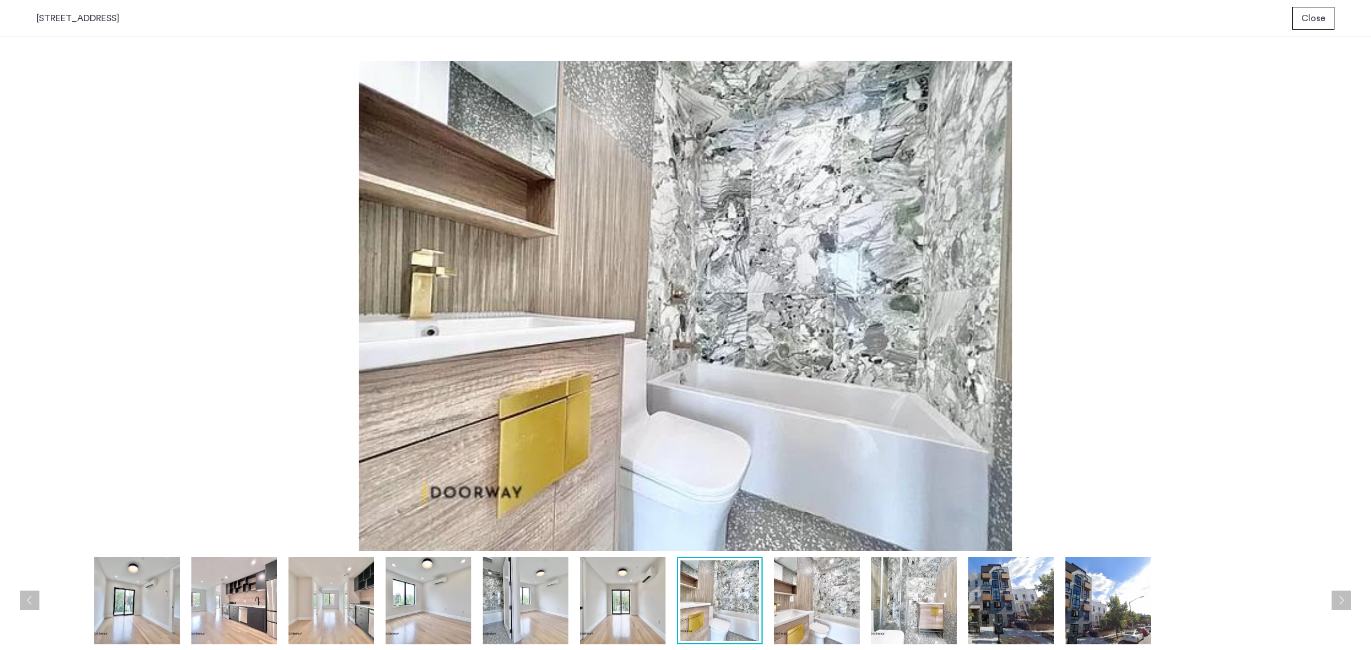
click at [825, 601] on img at bounding box center [817, 600] width 86 height 87
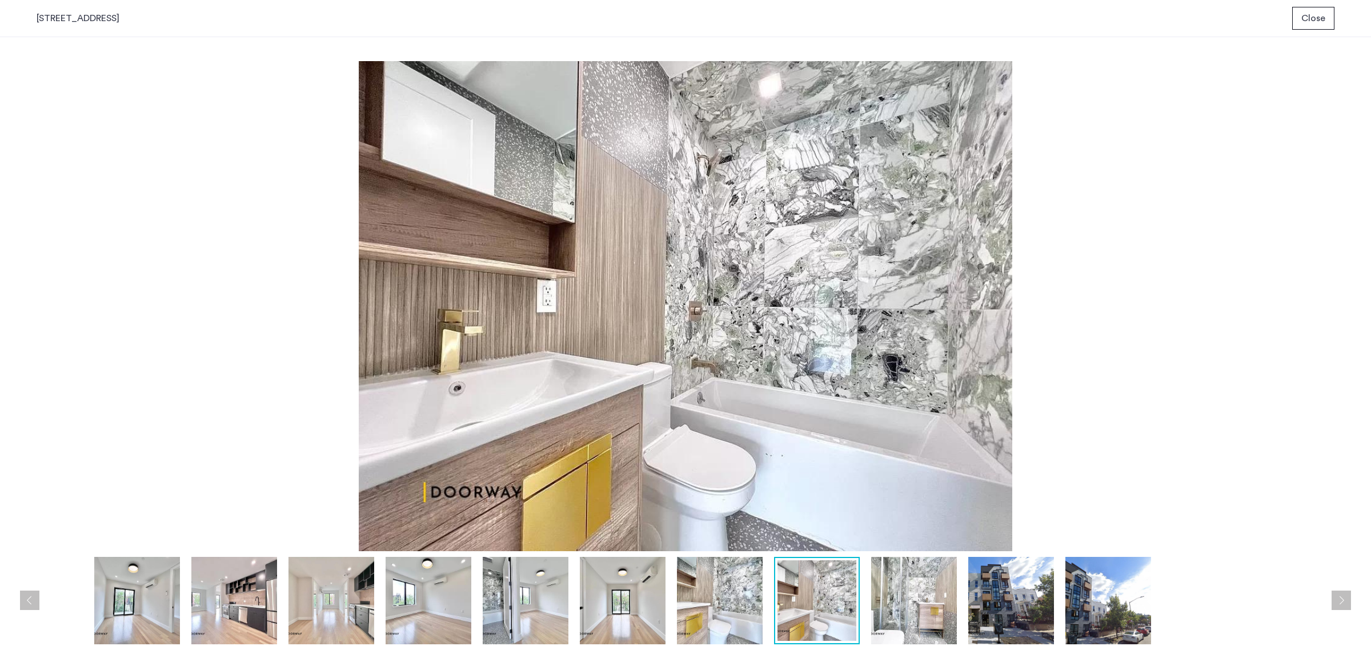
click at [942, 597] on img at bounding box center [914, 600] width 86 height 87
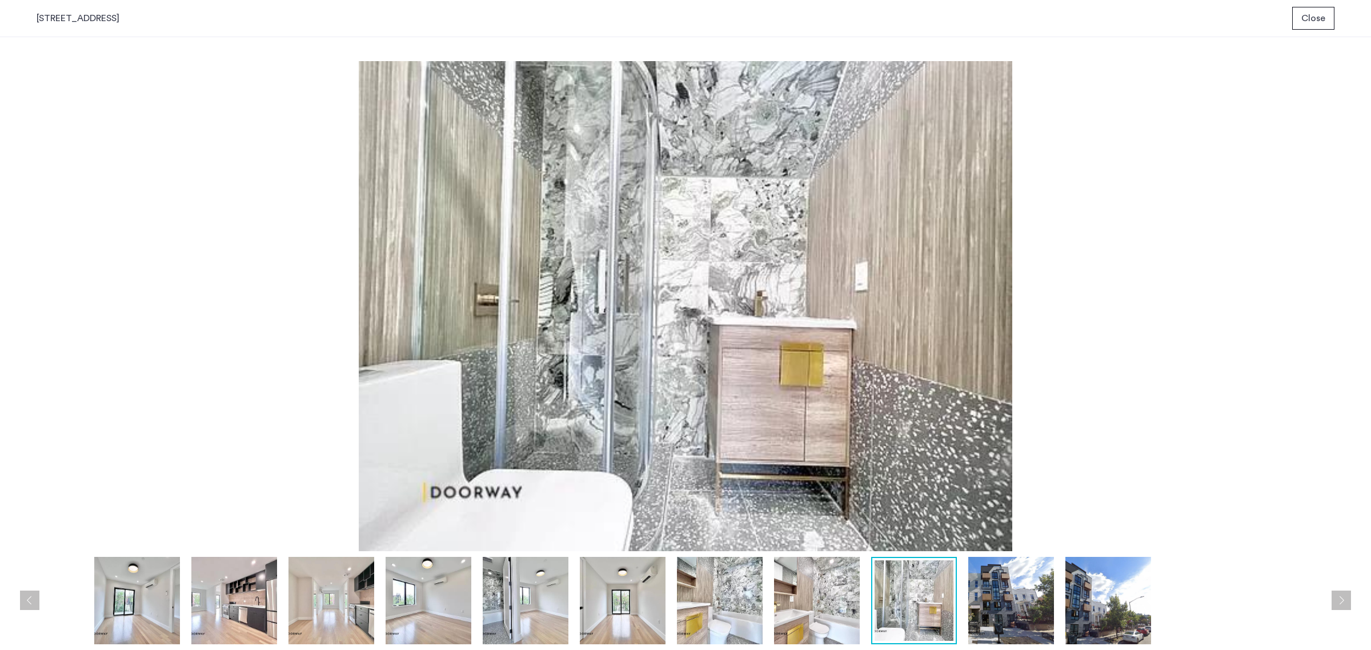
click at [984, 603] on img at bounding box center [1012, 600] width 86 height 87
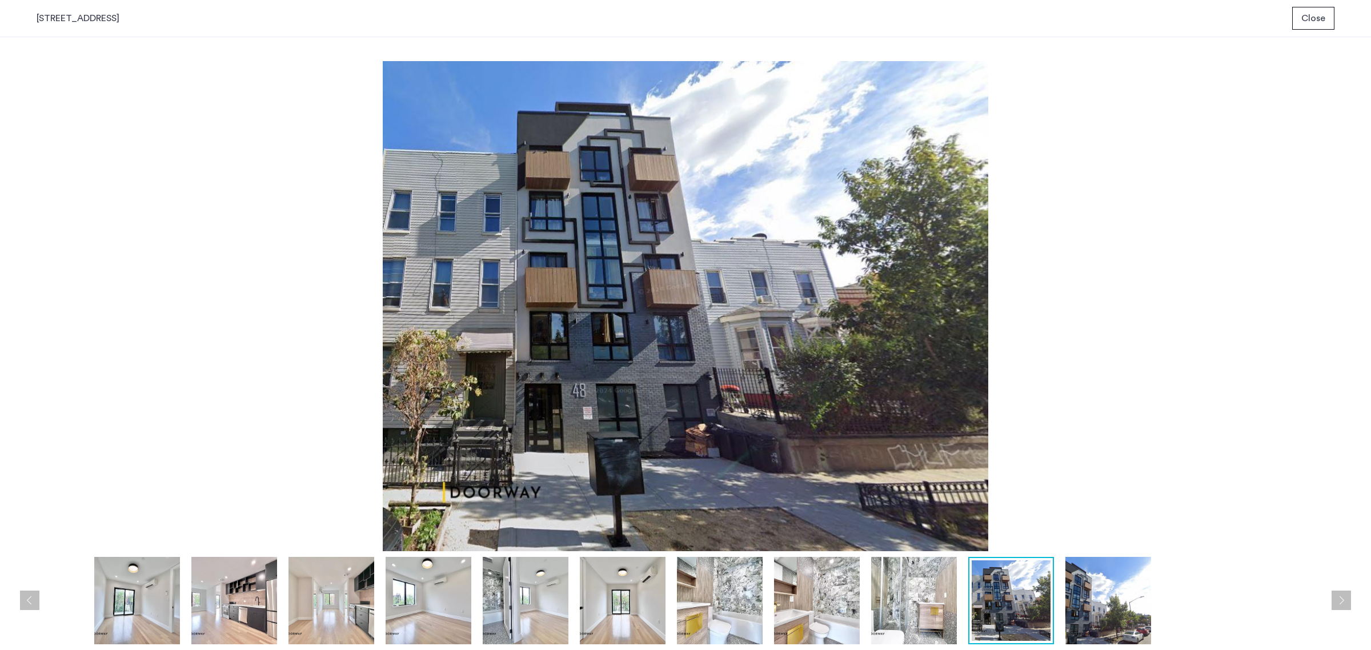
click at [1105, 616] on img at bounding box center [1109, 600] width 86 height 87
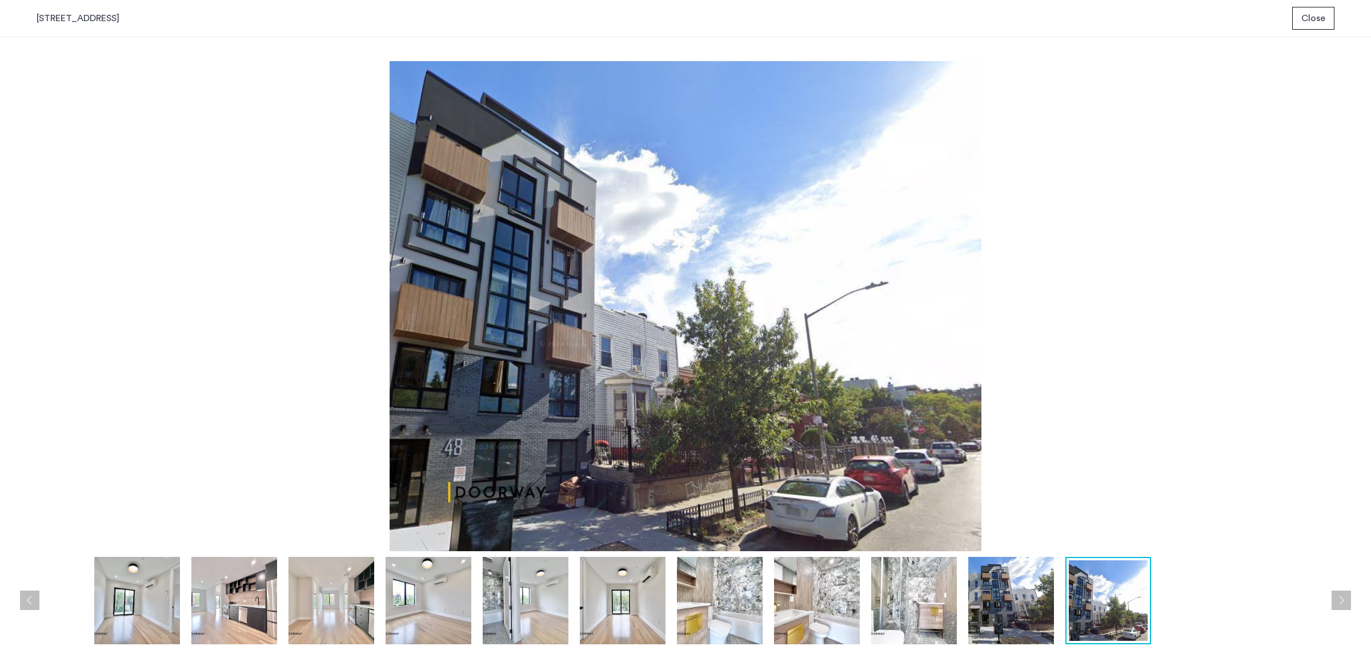
drag, startPoint x: 337, startPoint y: 597, endPoint x: 330, endPoint y: 594, distance: 7.4
click at [337, 595] on img at bounding box center [332, 600] width 86 height 87
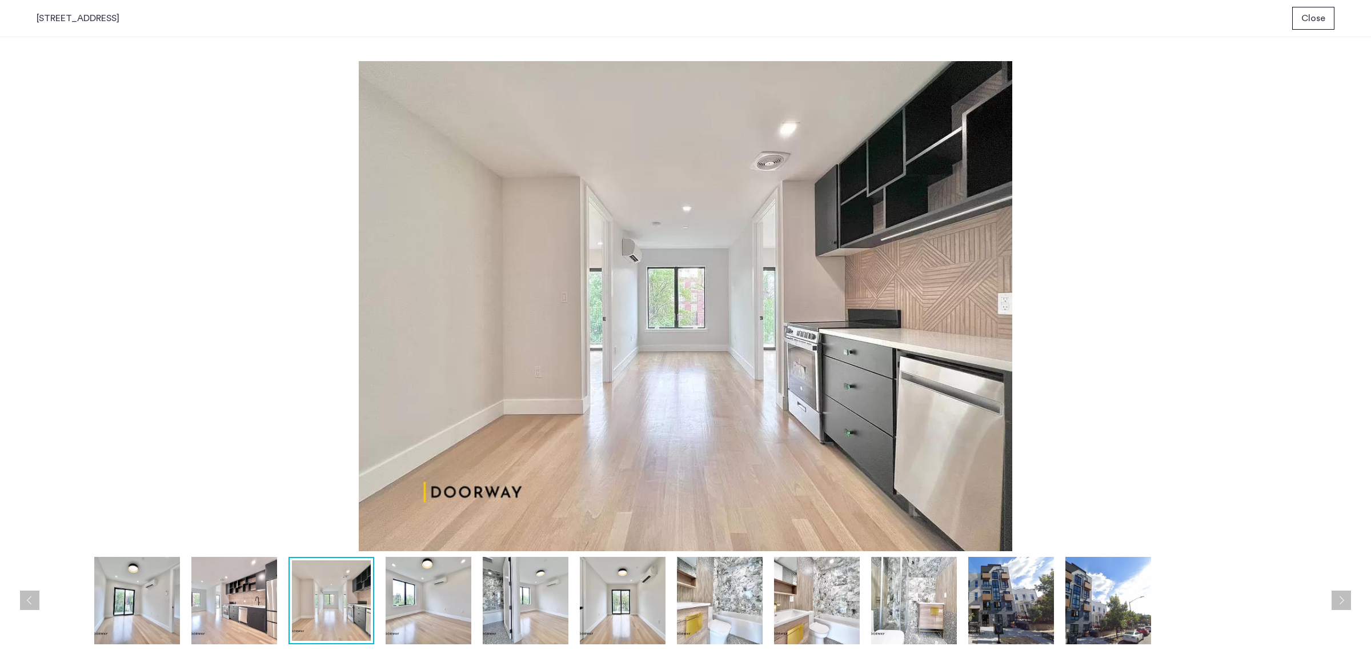
click at [1293, 26] on button "Close" at bounding box center [1314, 18] width 42 height 23
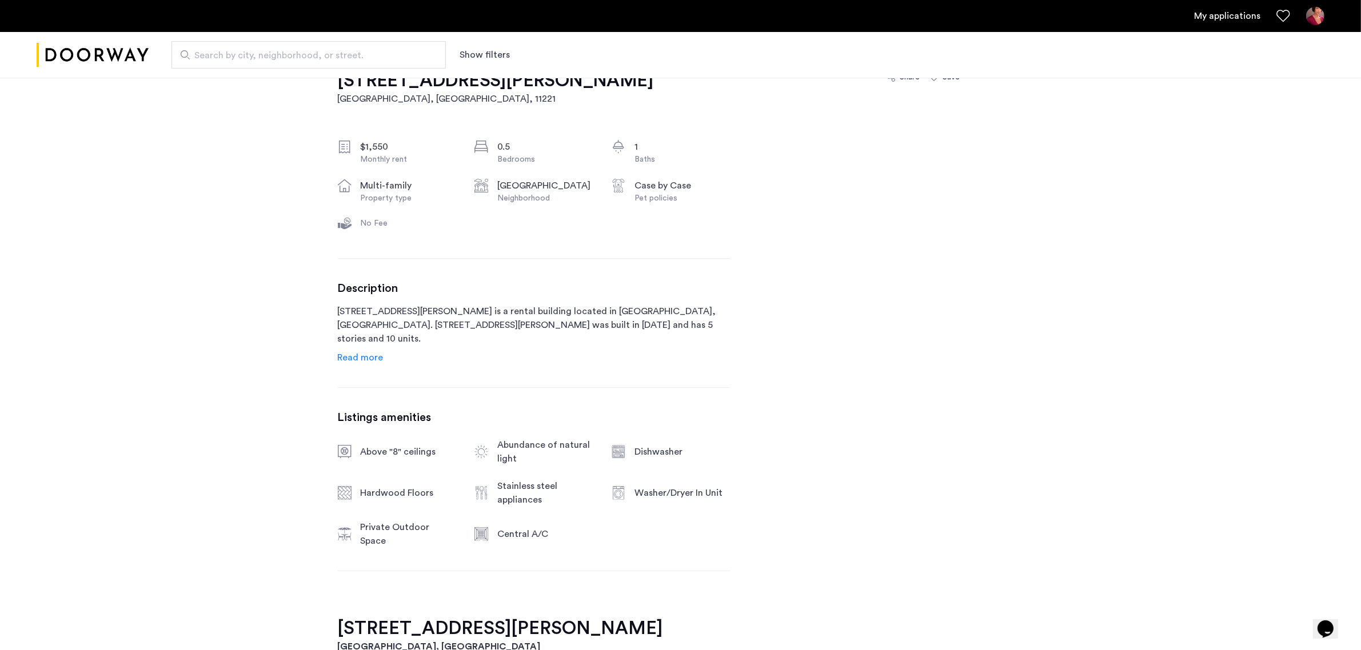
scroll to position [381, 0]
click at [365, 361] on span "Read more" at bounding box center [361, 355] width 46 height 9
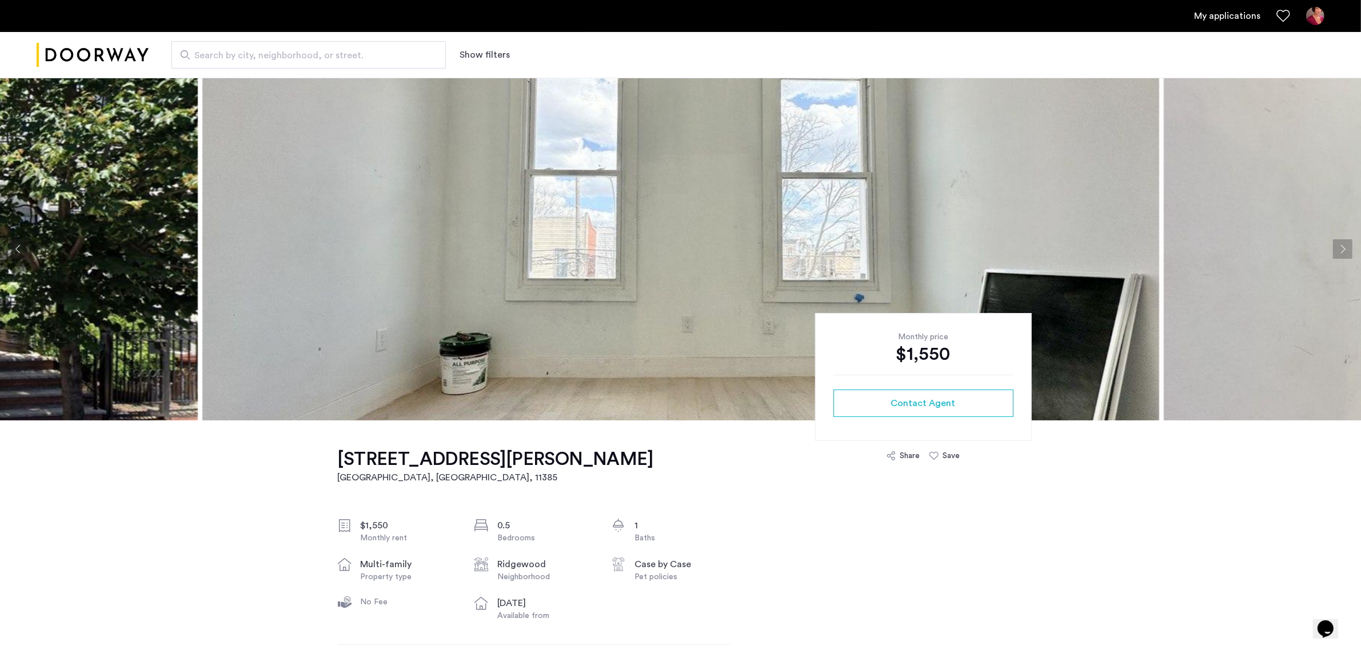
click at [1334, 251] on button "Next apartment" at bounding box center [1342, 248] width 19 height 19
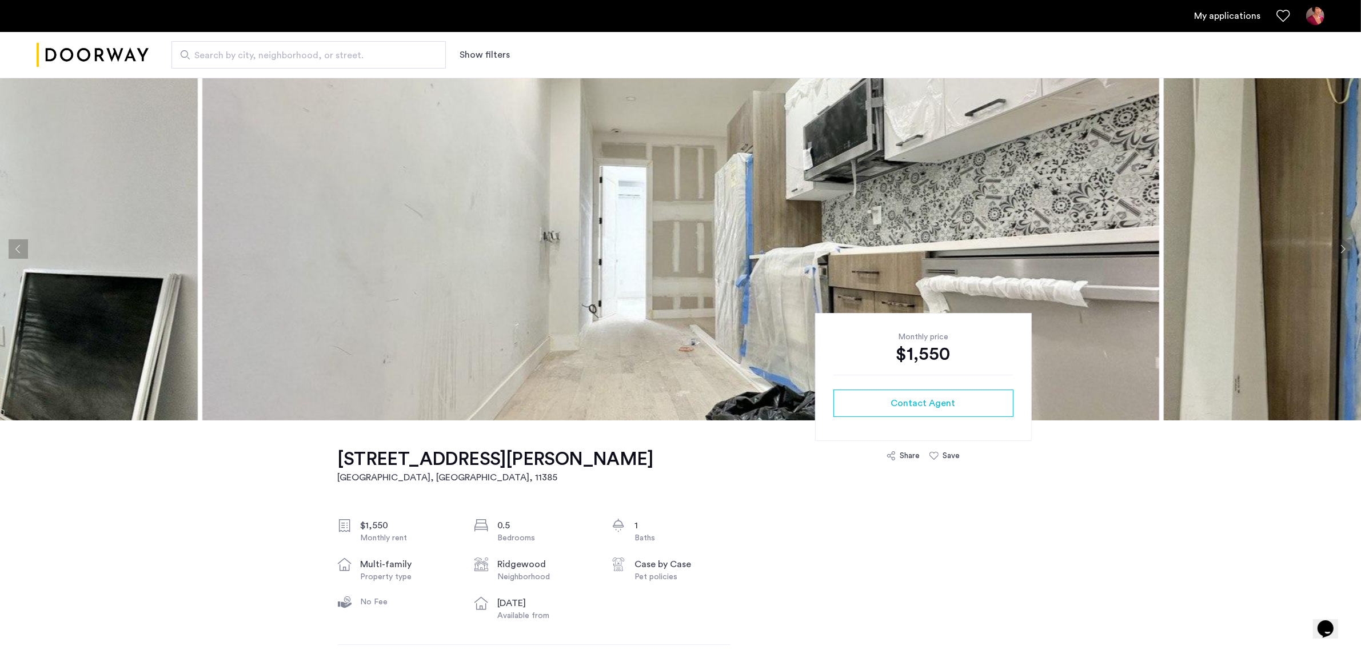
click at [1334, 251] on button "Next apartment" at bounding box center [1342, 248] width 19 height 19
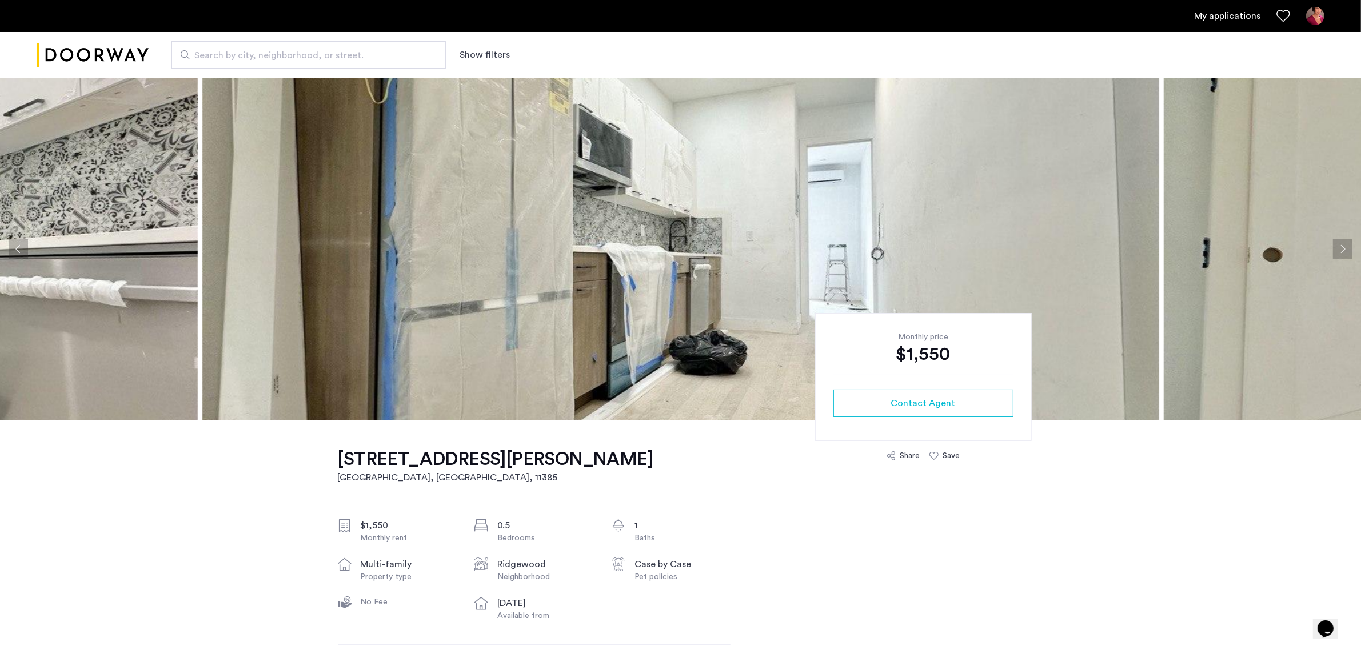
click at [1334, 251] on button "Next apartment" at bounding box center [1342, 248] width 19 height 19
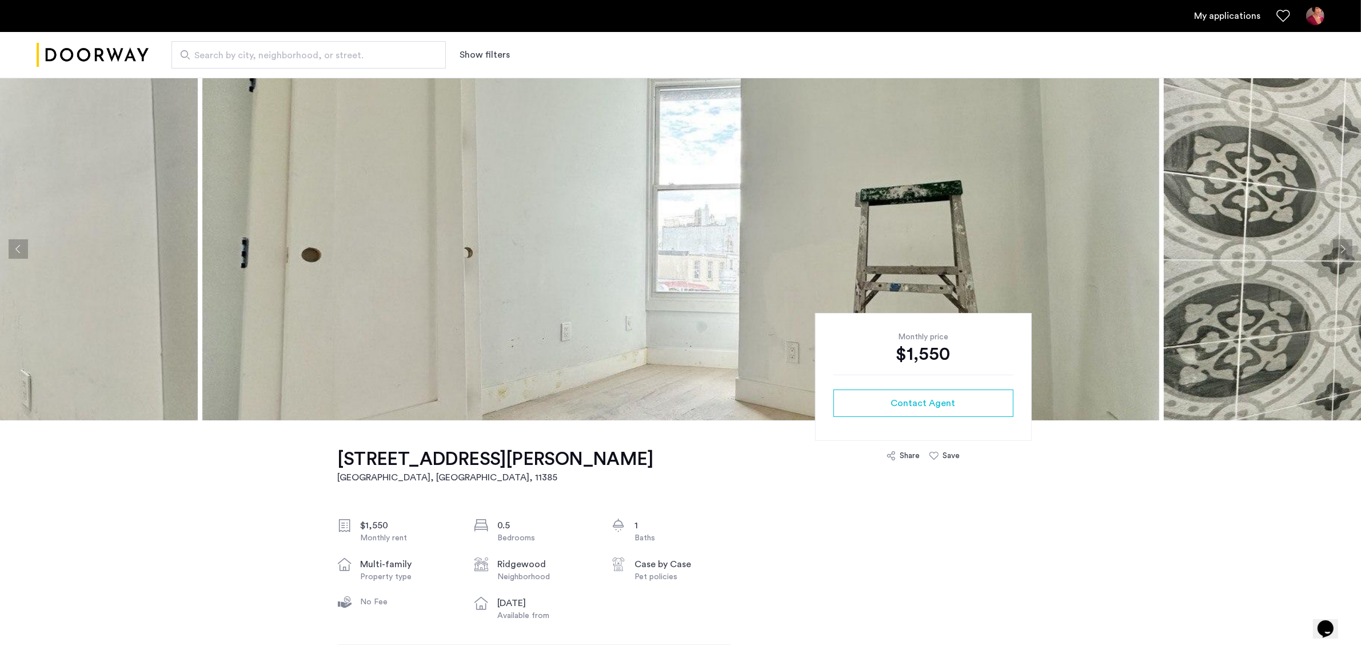
click at [1334, 251] on button "Next apartment" at bounding box center [1342, 248] width 19 height 19
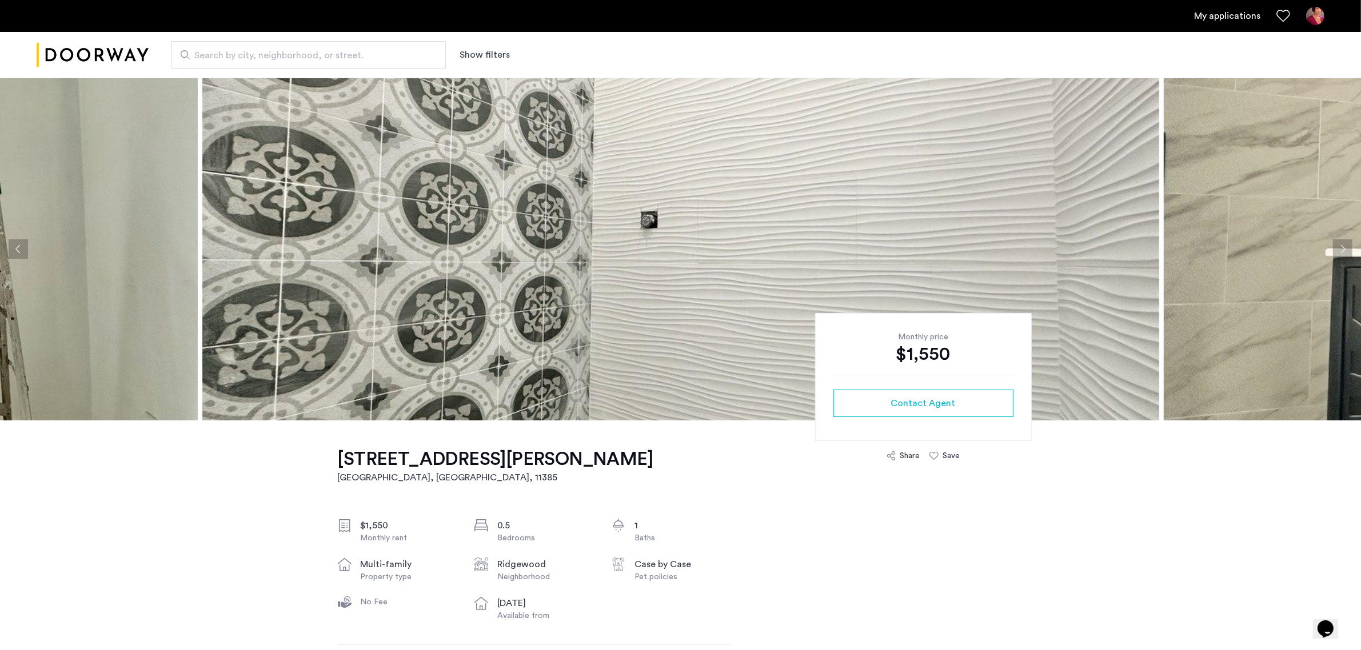
click at [1334, 251] on button "Next apartment" at bounding box center [1342, 248] width 19 height 19
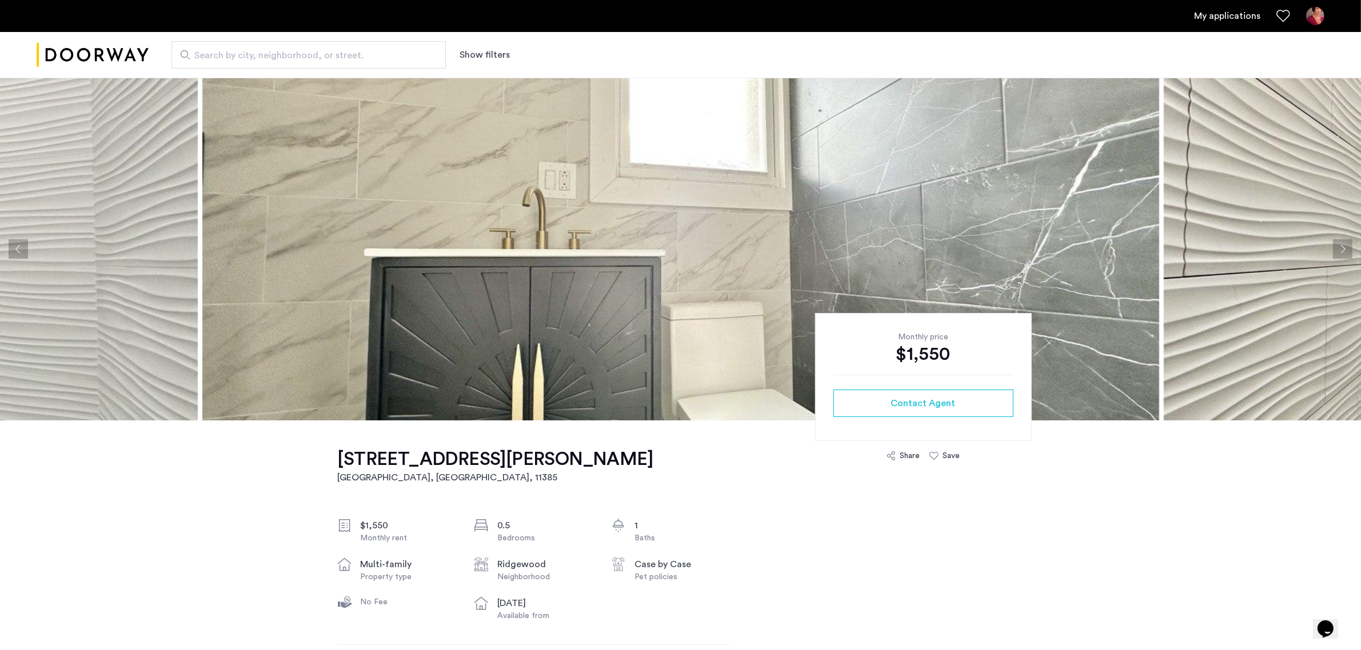
click at [1334, 251] on button "Next apartment" at bounding box center [1342, 248] width 19 height 19
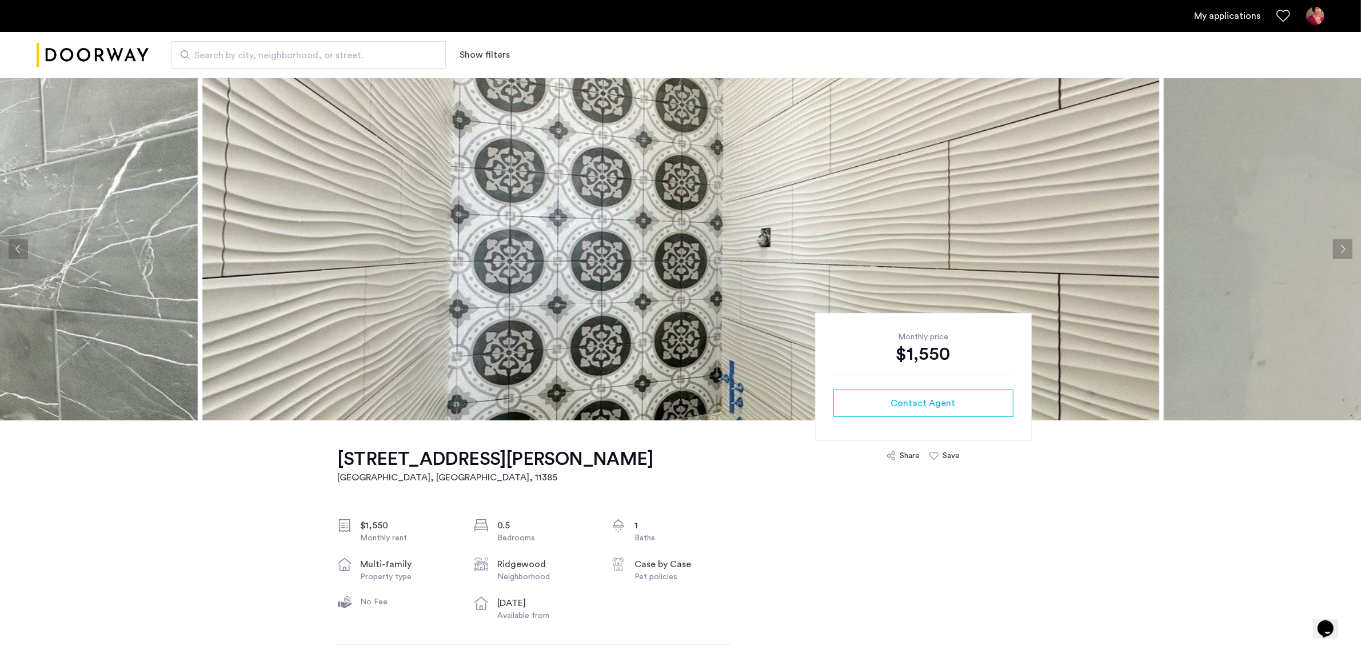
click at [1334, 251] on button "Next apartment" at bounding box center [1342, 248] width 19 height 19
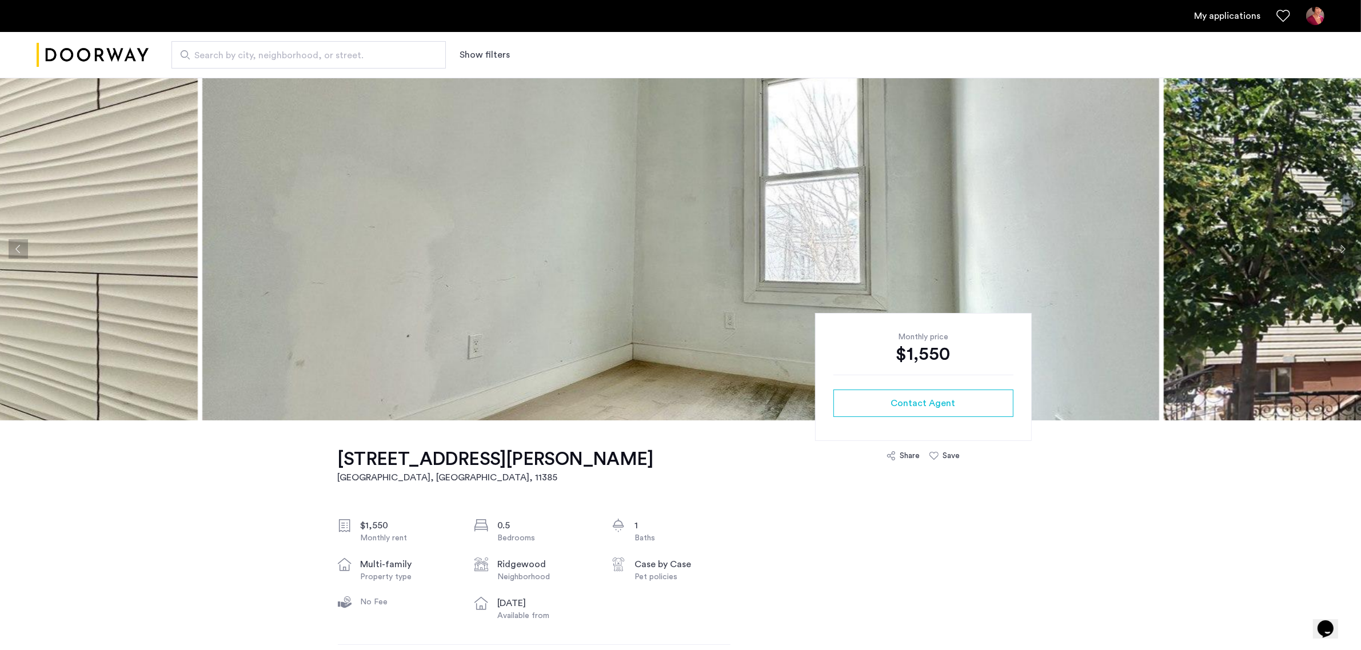
click at [1334, 251] on button "Next apartment" at bounding box center [1342, 248] width 19 height 19
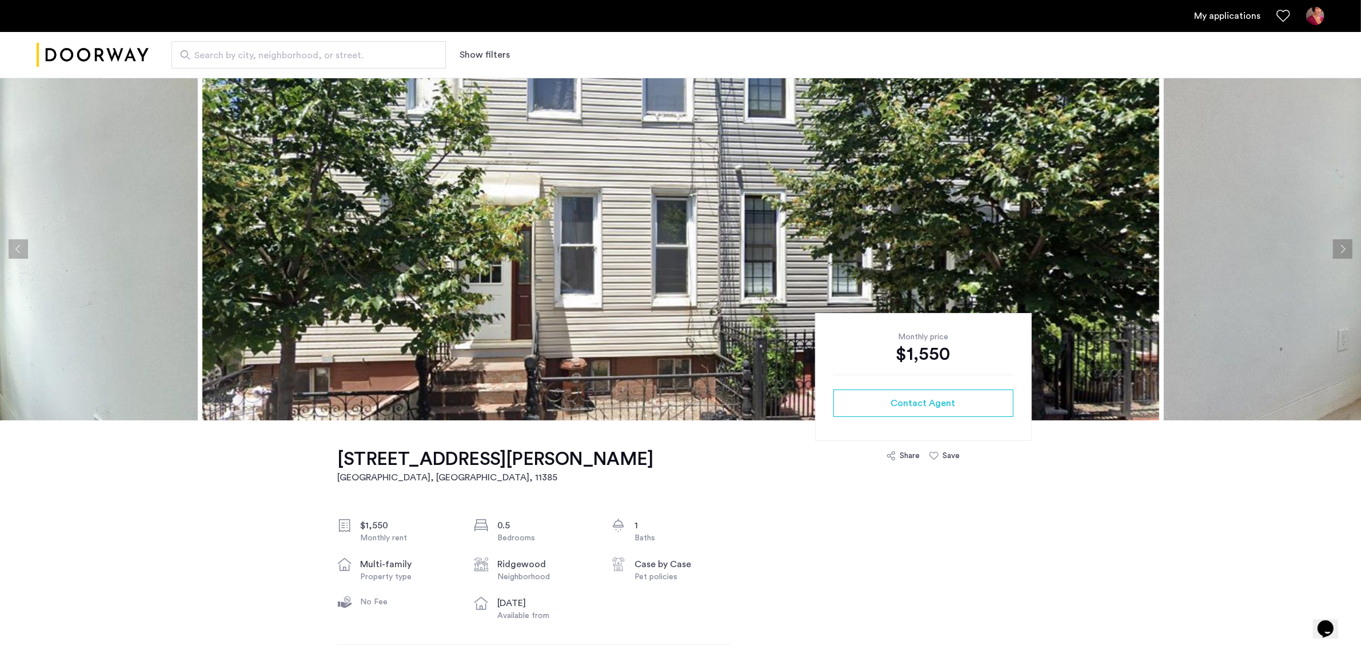
click at [1334, 251] on button "Next apartment" at bounding box center [1342, 248] width 19 height 19
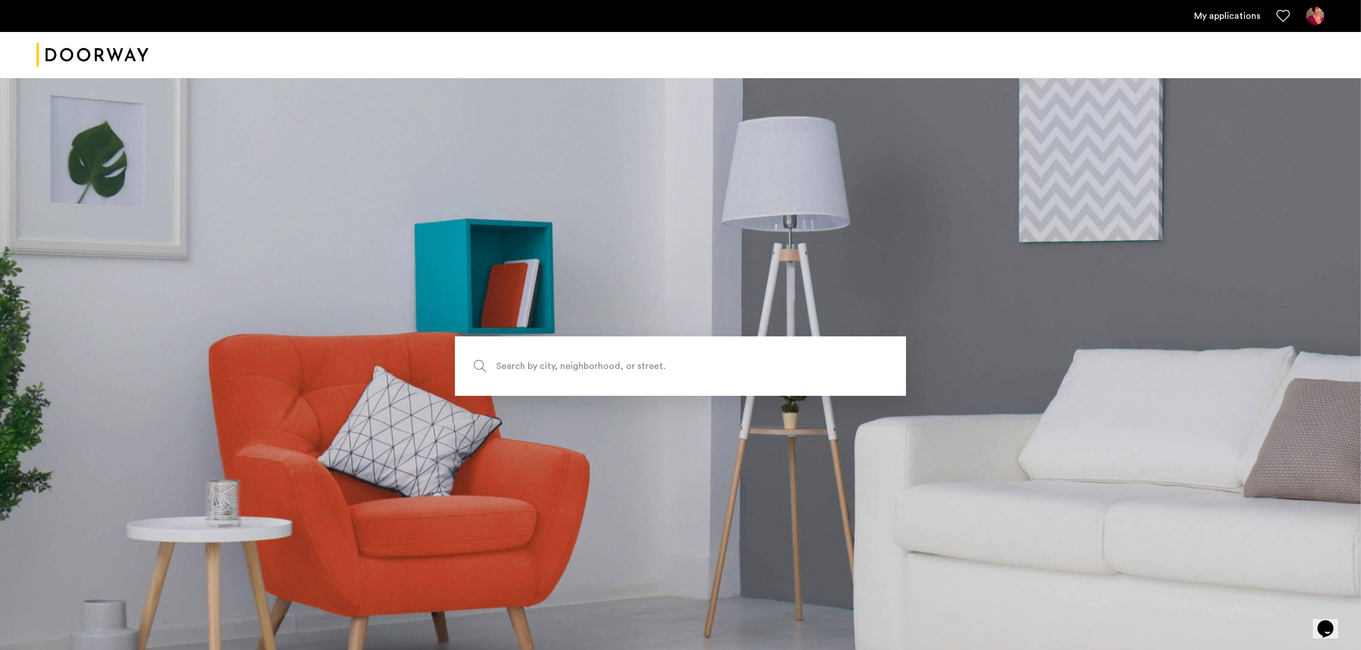
click at [1230, 15] on link "My applications" at bounding box center [1227, 16] width 66 height 14
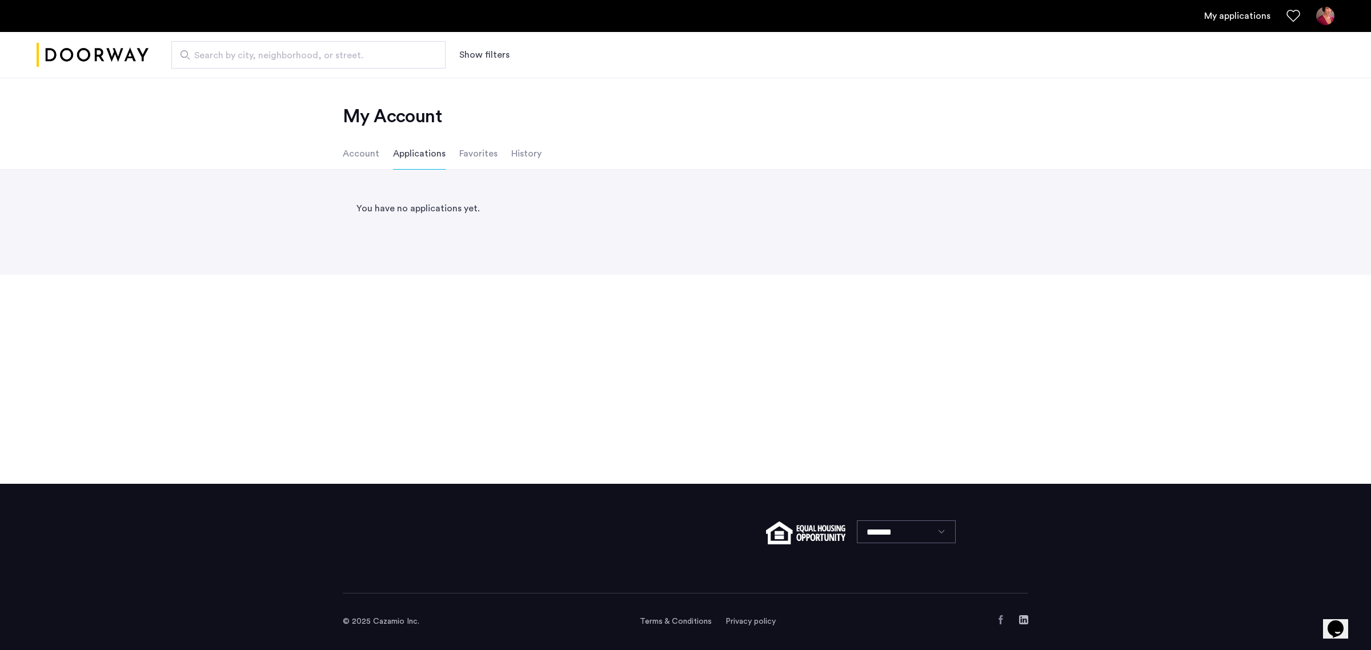
click at [365, 155] on li "Account" at bounding box center [361, 154] width 37 height 32
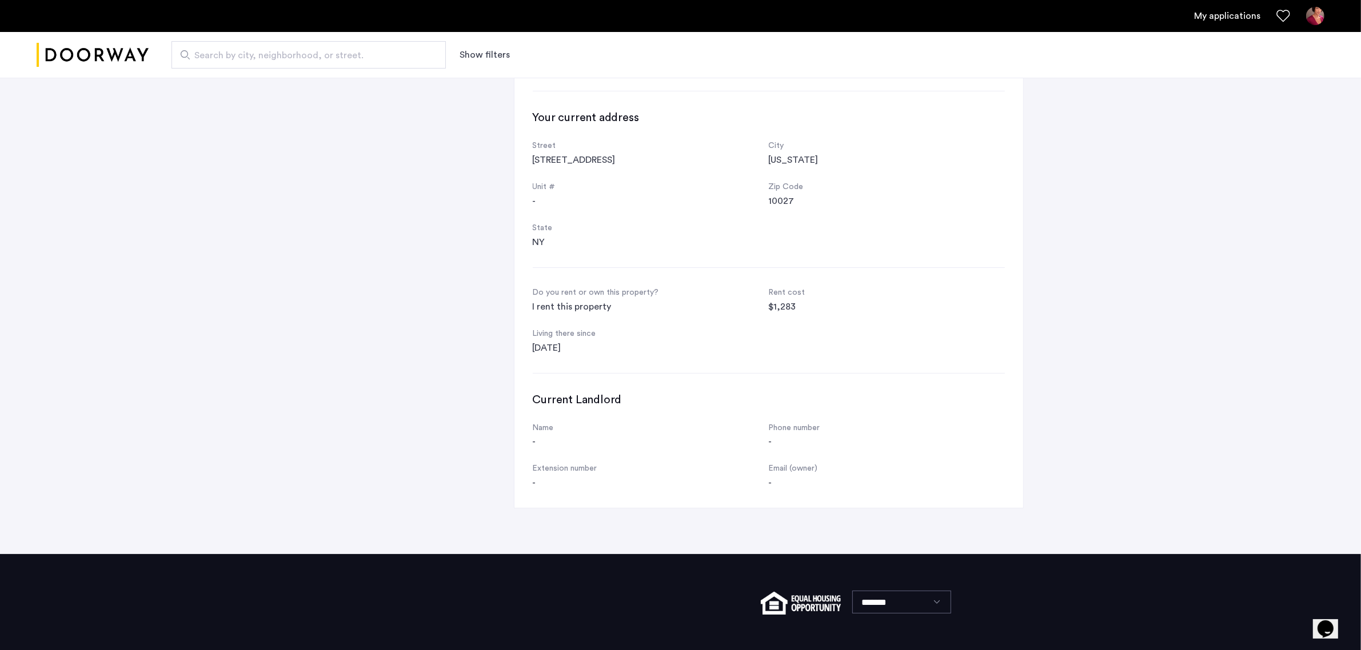
scroll to position [351, 0]
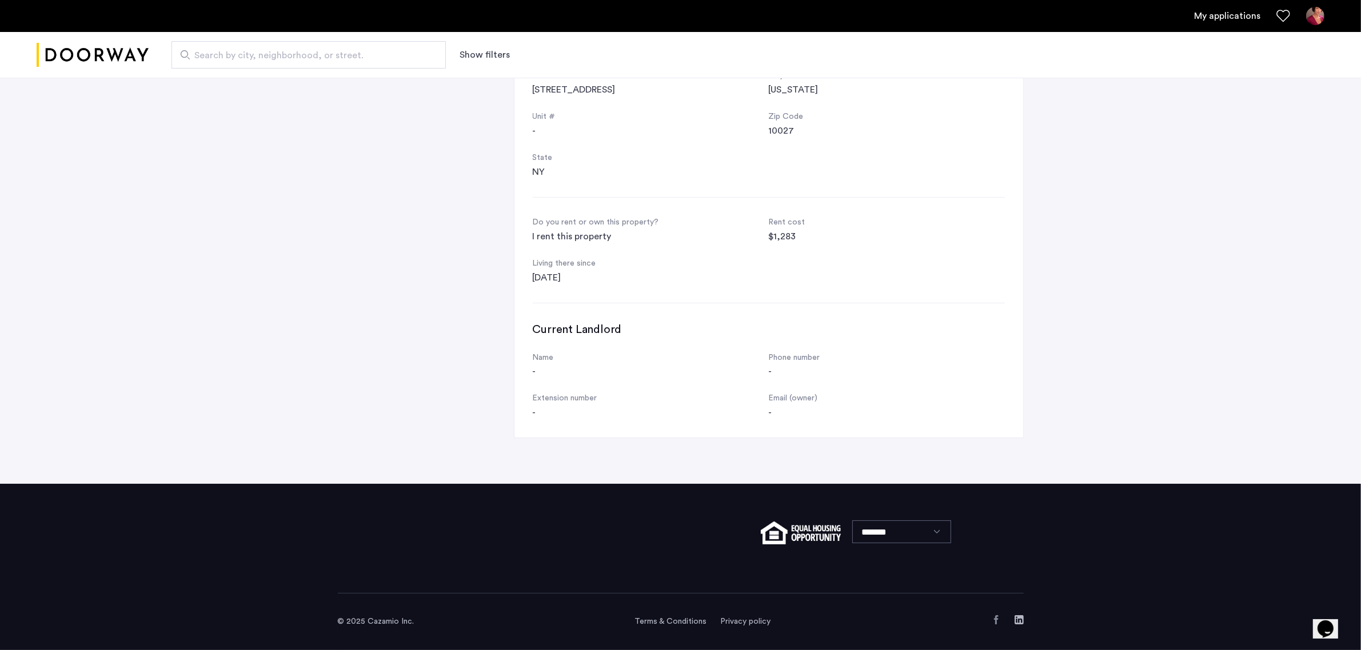
click at [125, 53] on img "Cazamio logo" at bounding box center [93, 55] width 112 height 43
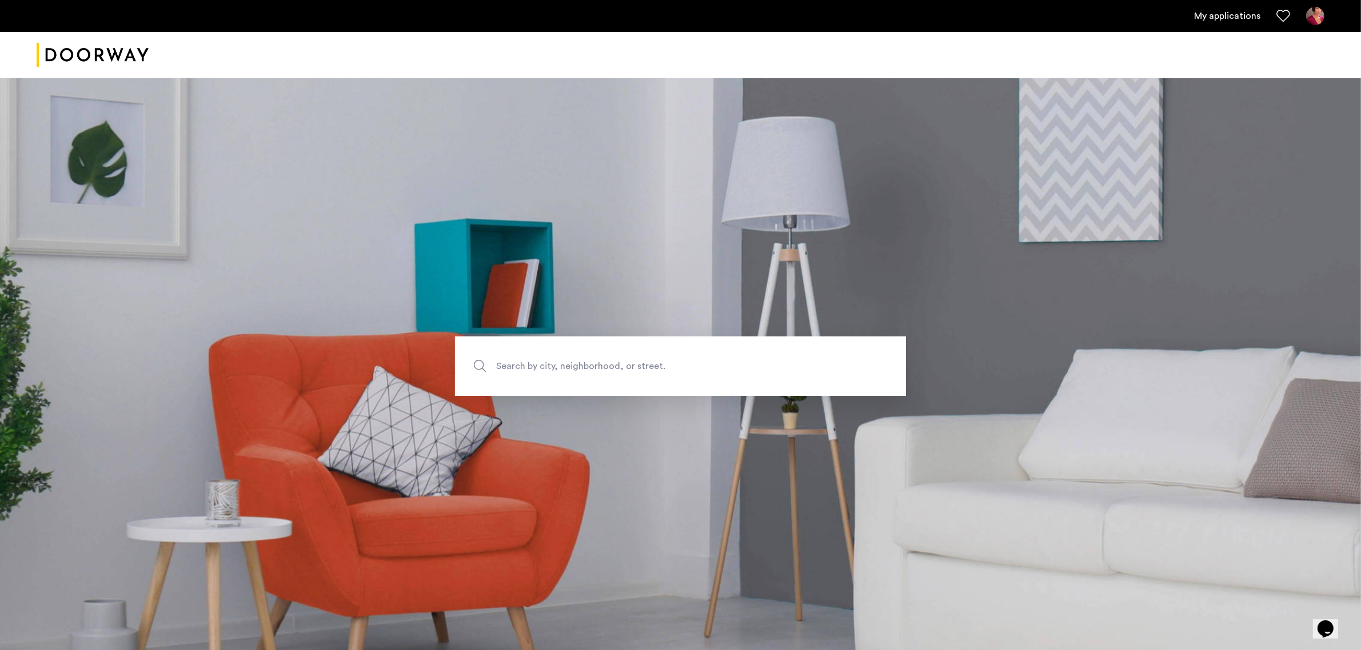
click at [125, 53] on img "Cazamio logo" at bounding box center [93, 55] width 112 height 43
drag, startPoint x: 90, startPoint y: 52, endPoint x: 154, endPoint y: 41, distance: 64.9
click at [90, 53] on img "Cazamio logo" at bounding box center [93, 55] width 112 height 43
click at [1227, 22] on link "My applications" at bounding box center [1227, 16] width 66 height 14
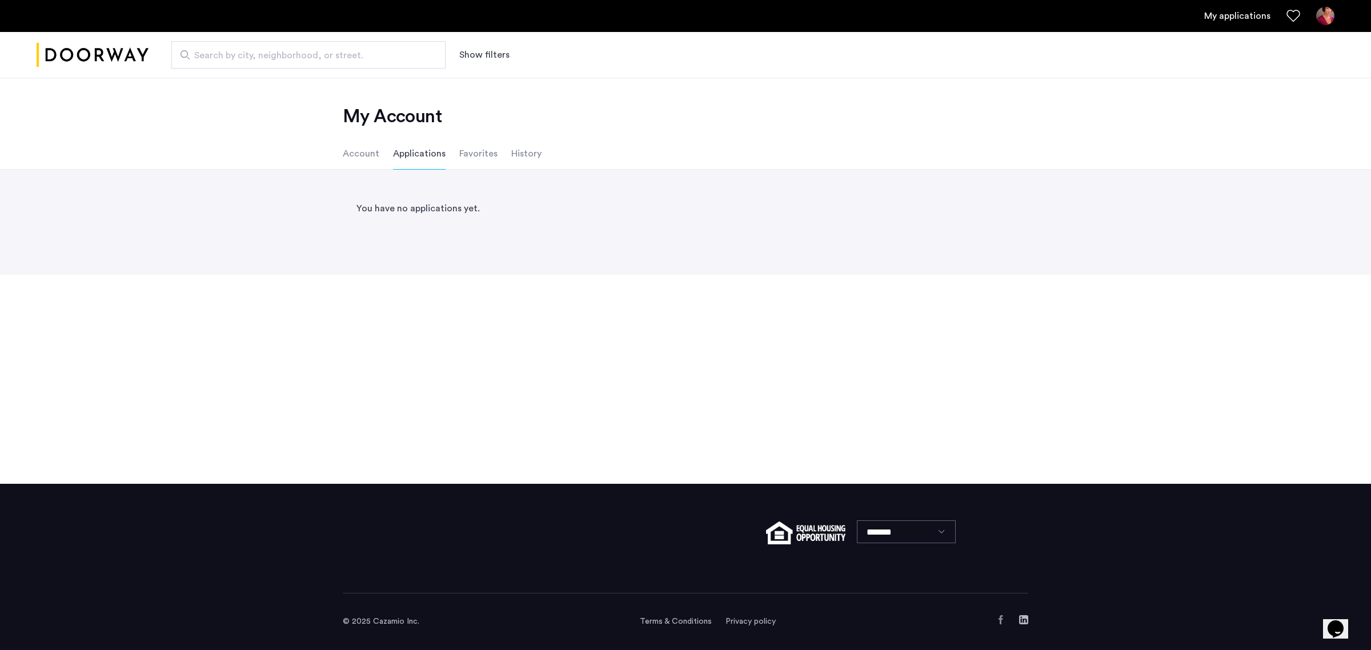
click at [1231, 18] on link "My applications" at bounding box center [1238, 16] width 66 height 14
click at [1322, 15] on img at bounding box center [1326, 16] width 18 height 18
click at [1270, 70] on span "Sign Out" at bounding box center [1262, 77] width 126 height 14
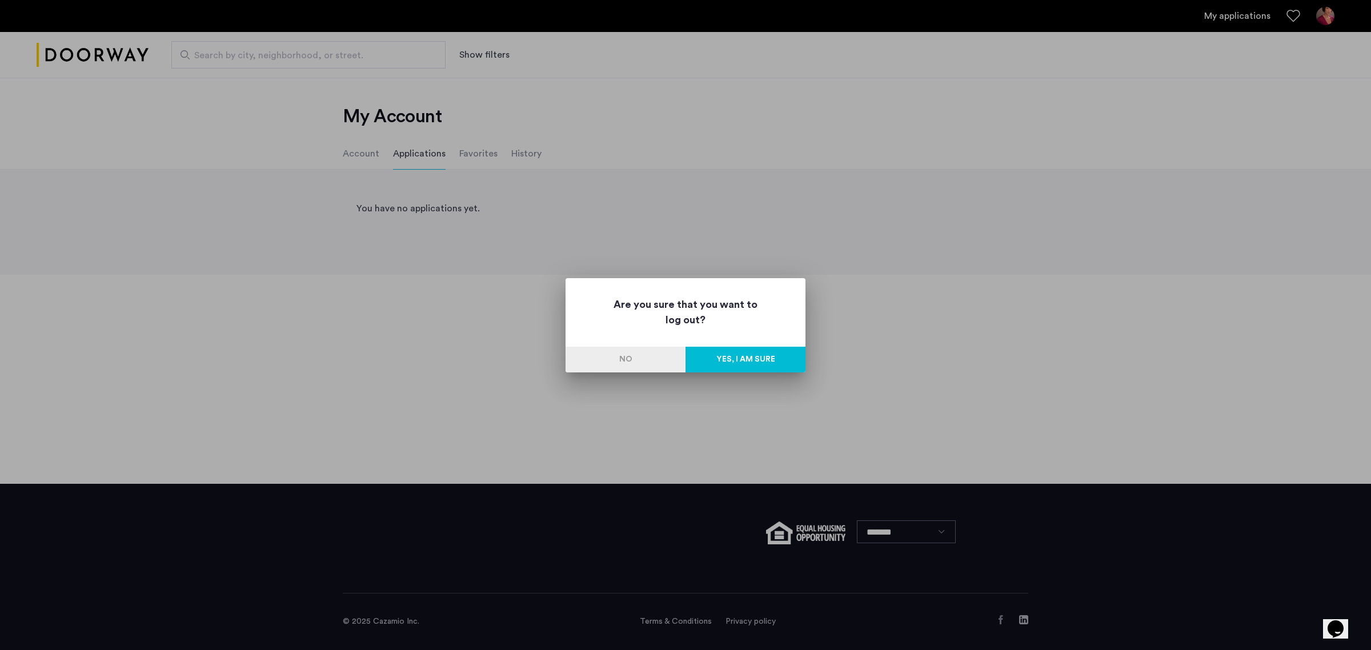
click at [730, 361] on button "Yes, I am sure" at bounding box center [746, 360] width 120 height 26
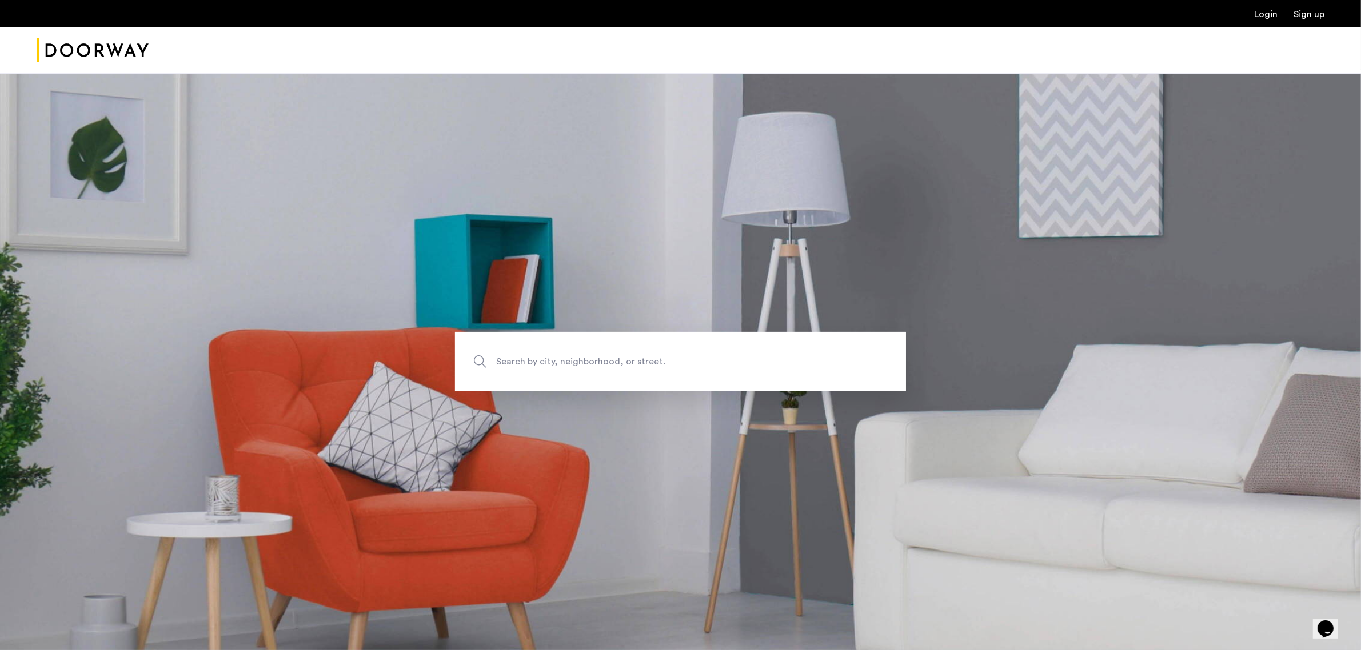
click at [82, 52] on img "Cazamio Logo" at bounding box center [93, 50] width 112 height 43
